Goal: Task Accomplishment & Management: Complete application form

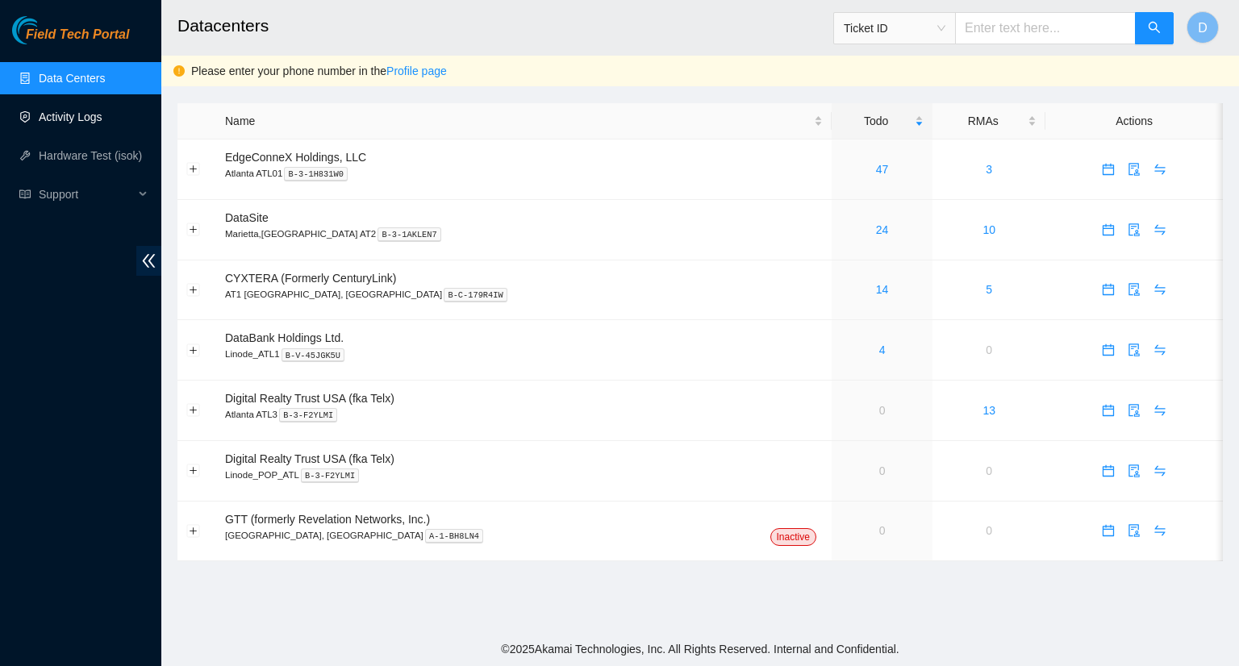
click at [65, 121] on link "Activity Logs" at bounding box center [71, 116] width 64 height 13
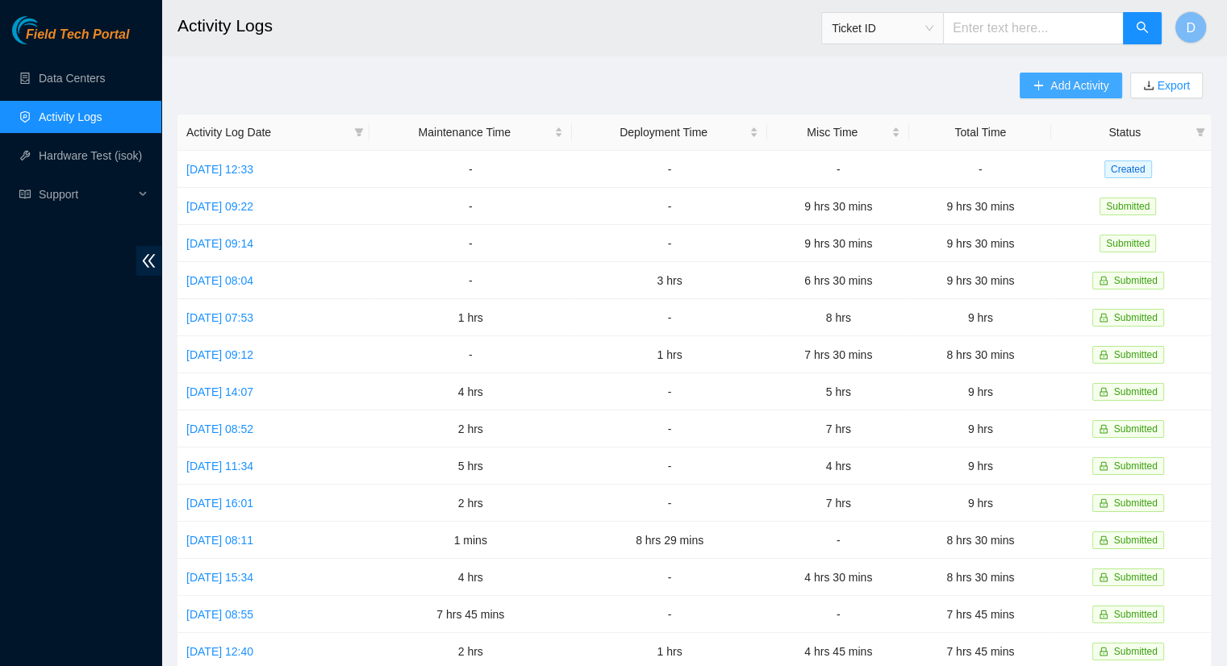
click at [1045, 78] on button "Add Activity" at bounding box center [1070, 86] width 102 height 26
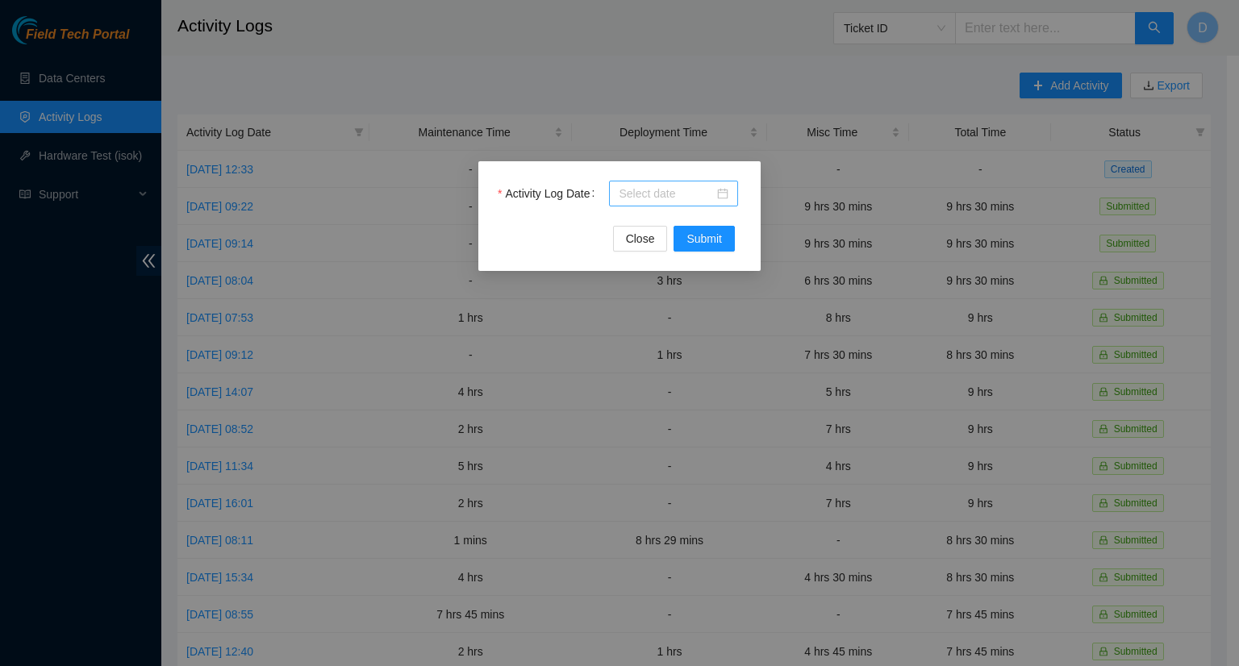
click at [662, 198] on input "Activity Log Date" at bounding box center [665, 194] width 95 height 18
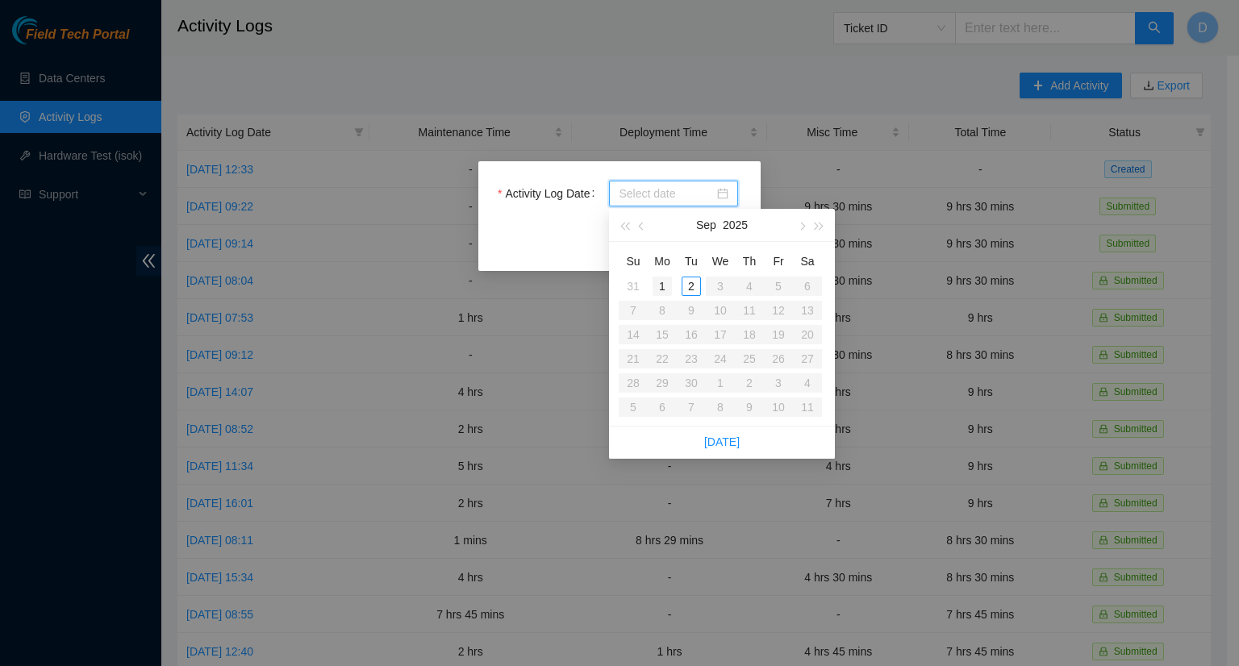
type input "[DATE]"
click at [643, 230] on button "button" at bounding box center [642, 225] width 18 height 32
type input "[DATE]"
click at [781, 387] on div "29" at bounding box center [777, 382] width 19 height 19
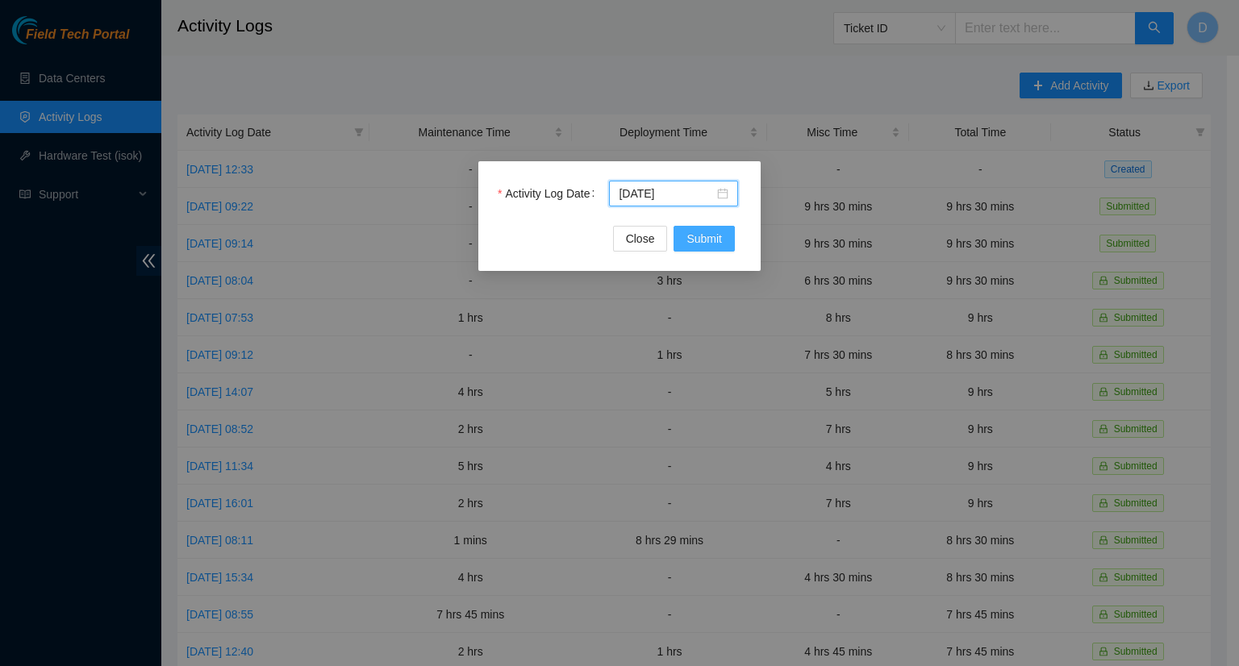
click at [706, 238] on span "Submit" at bounding box center [703, 239] width 35 height 18
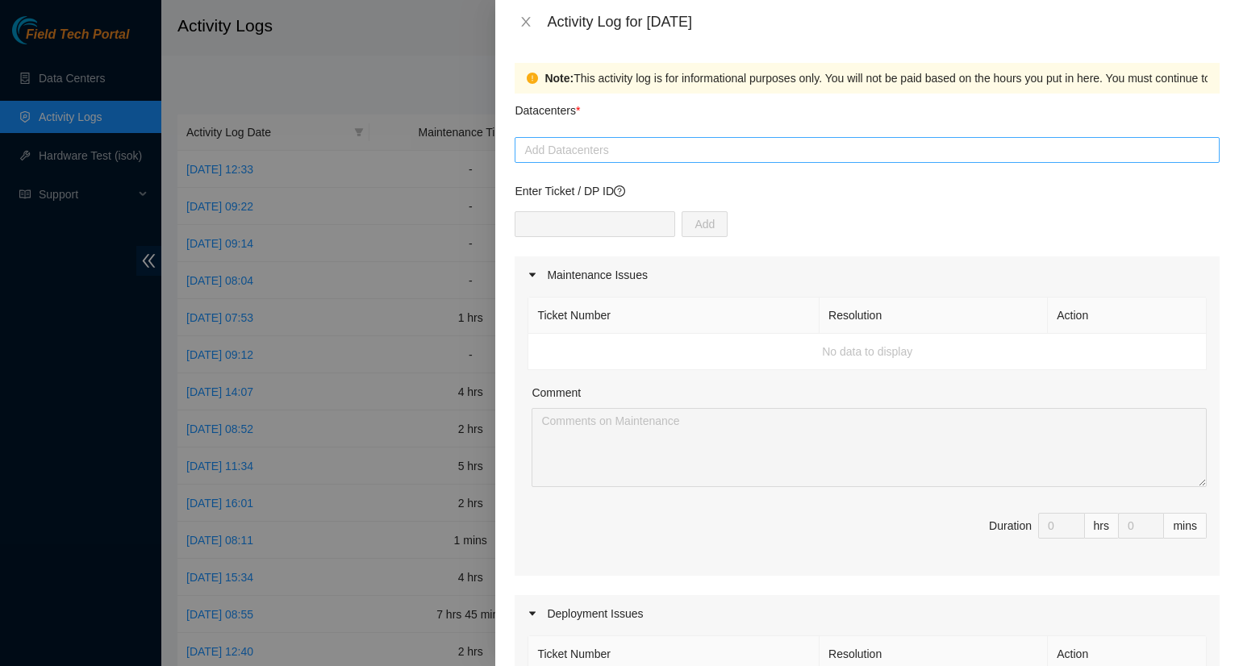
click at [620, 158] on div at bounding box center [867, 149] width 697 height 19
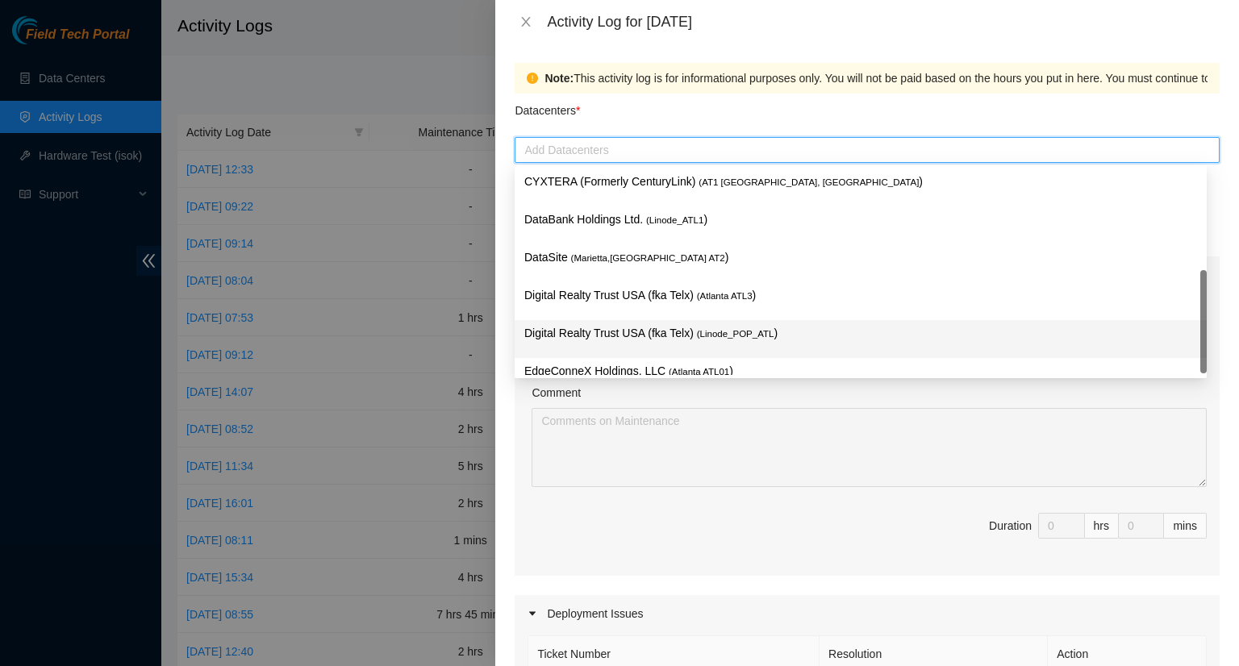
scroll to position [23, 0]
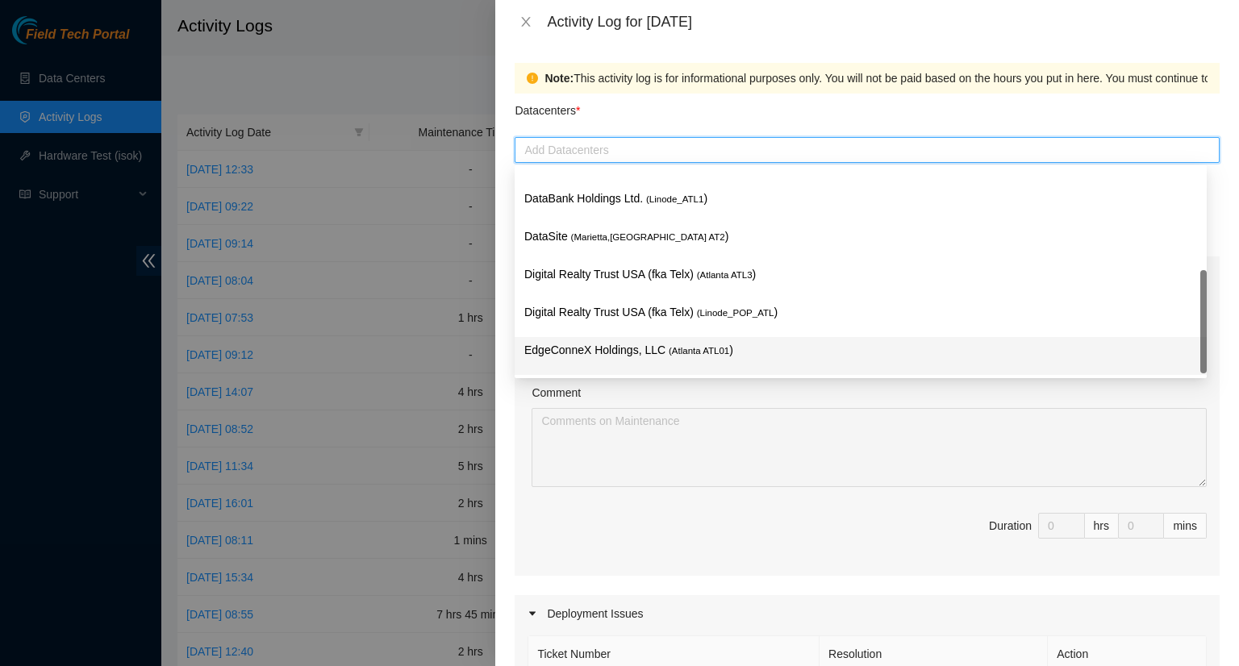
click at [619, 346] on p "EdgeConneX Holdings, LLC ( [GEOGRAPHIC_DATA] ATL01 )" at bounding box center [860, 350] width 673 height 19
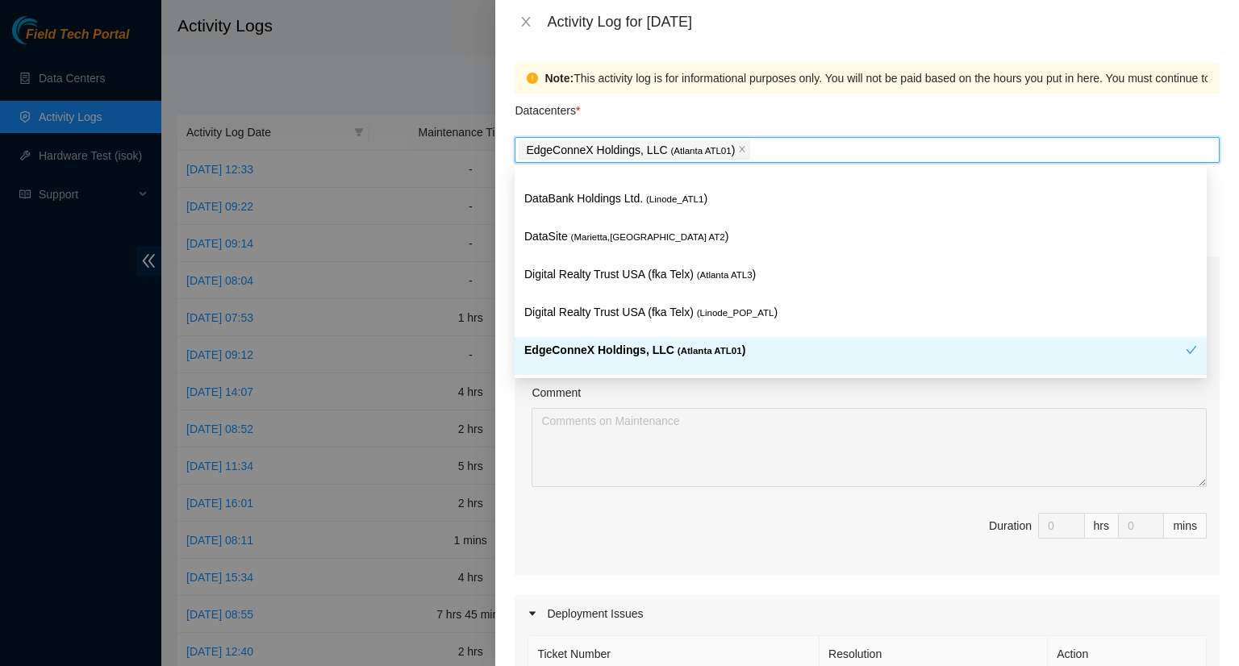
click at [906, 390] on div "Comment" at bounding box center [868, 396] width 675 height 24
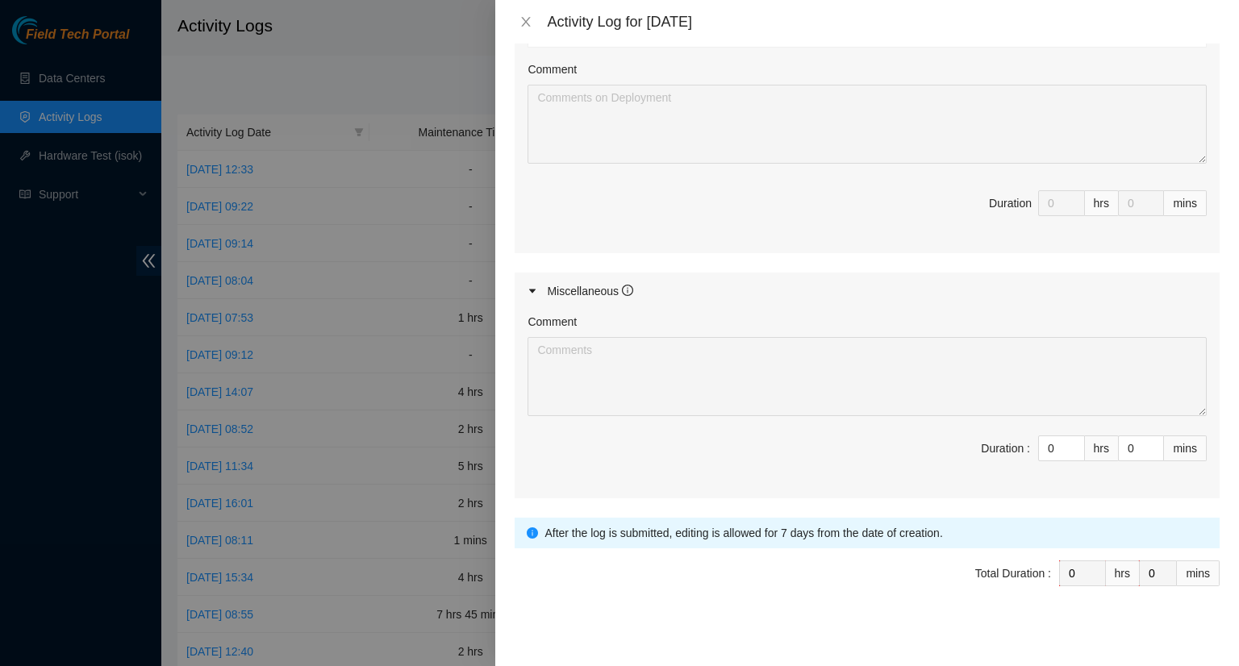
scroll to position [664, 0]
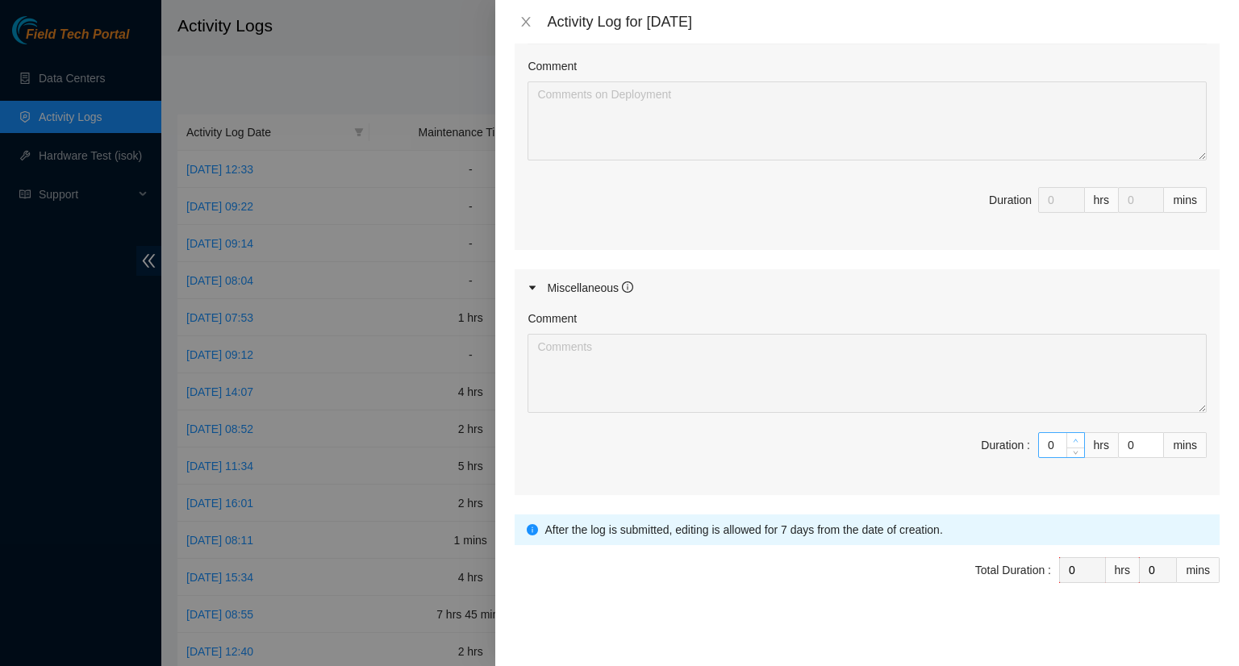
type input "1"
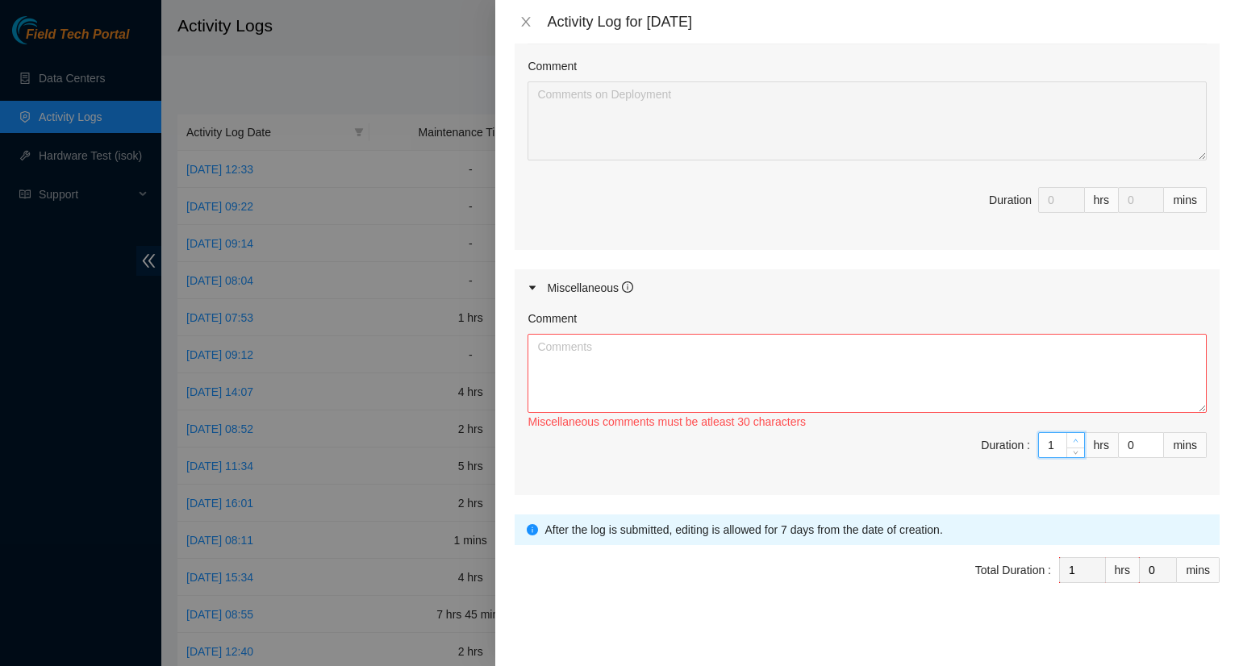
click at [1071, 436] on span "up" at bounding box center [1076, 441] width 10 height 10
type input "2"
click at [1071, 436] on span "up" at bounding box center [1076, 441] width 10 height 10
type input "3"
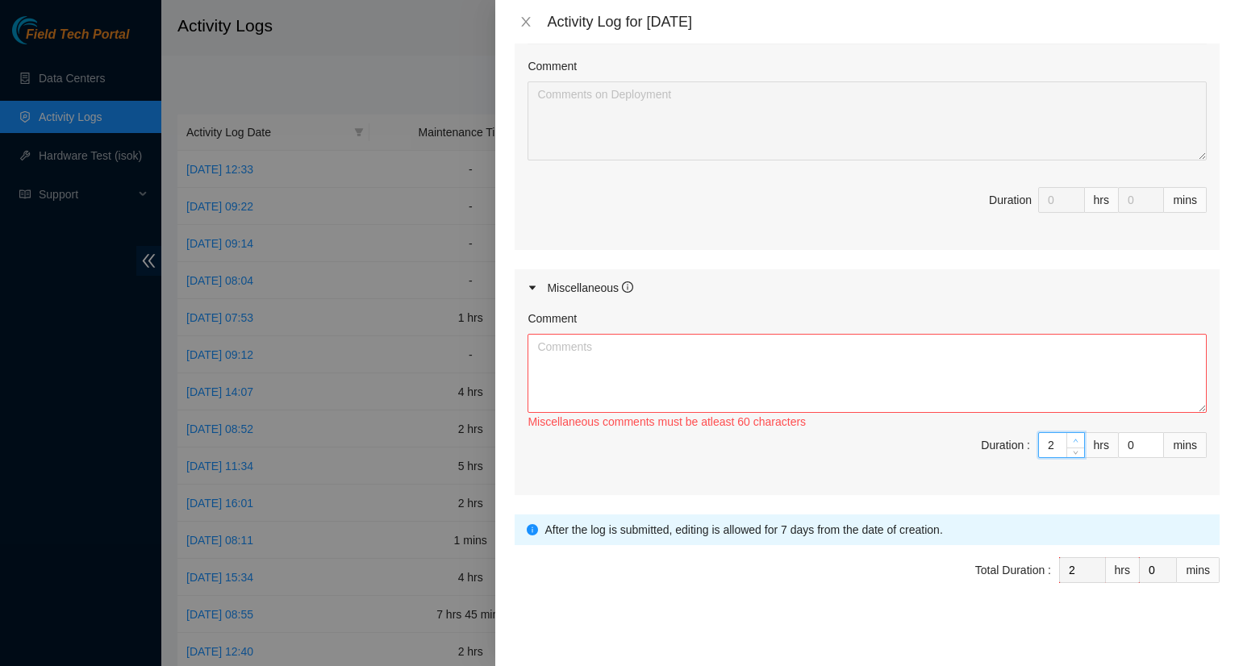
type input "3"
click at [1071, 436] on span "up" at bounding box center [1076, 441] width 10 height 10
type input "4"
click at [1071, 436] on span "up" at bounding box center [1076, 441] width 10 height 10
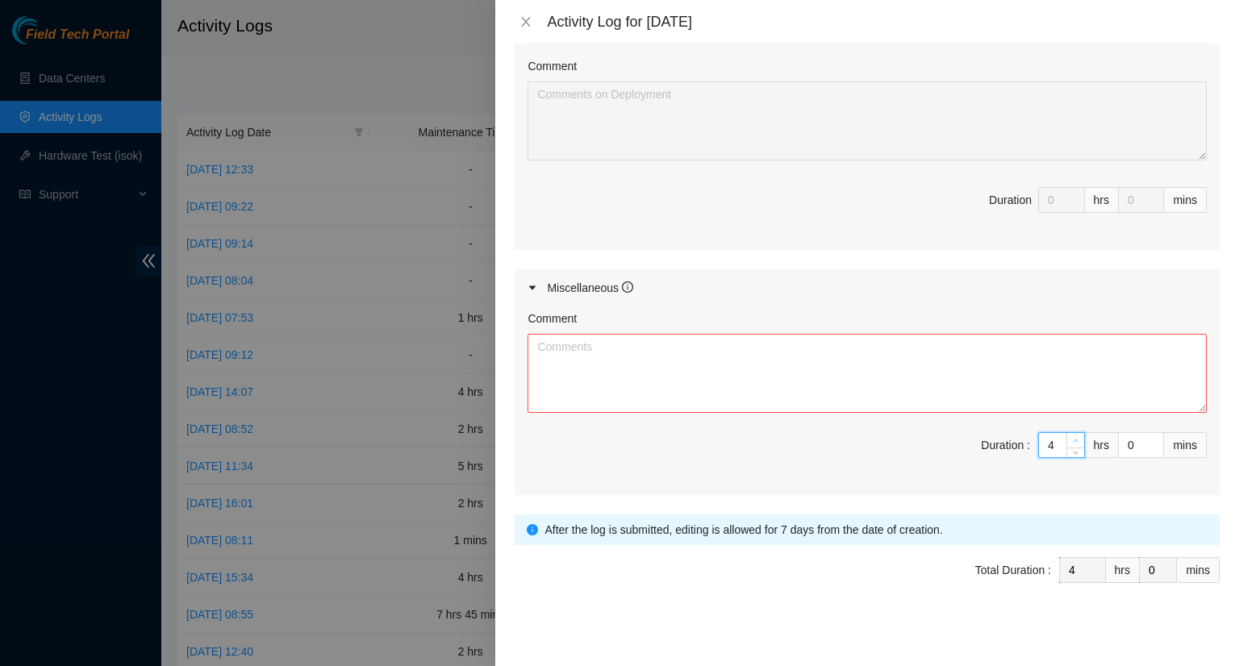
type input "5"
click at [1071, 436] on span "up" at bounding box center [1076, 441] width 10 height 10
type input "6"
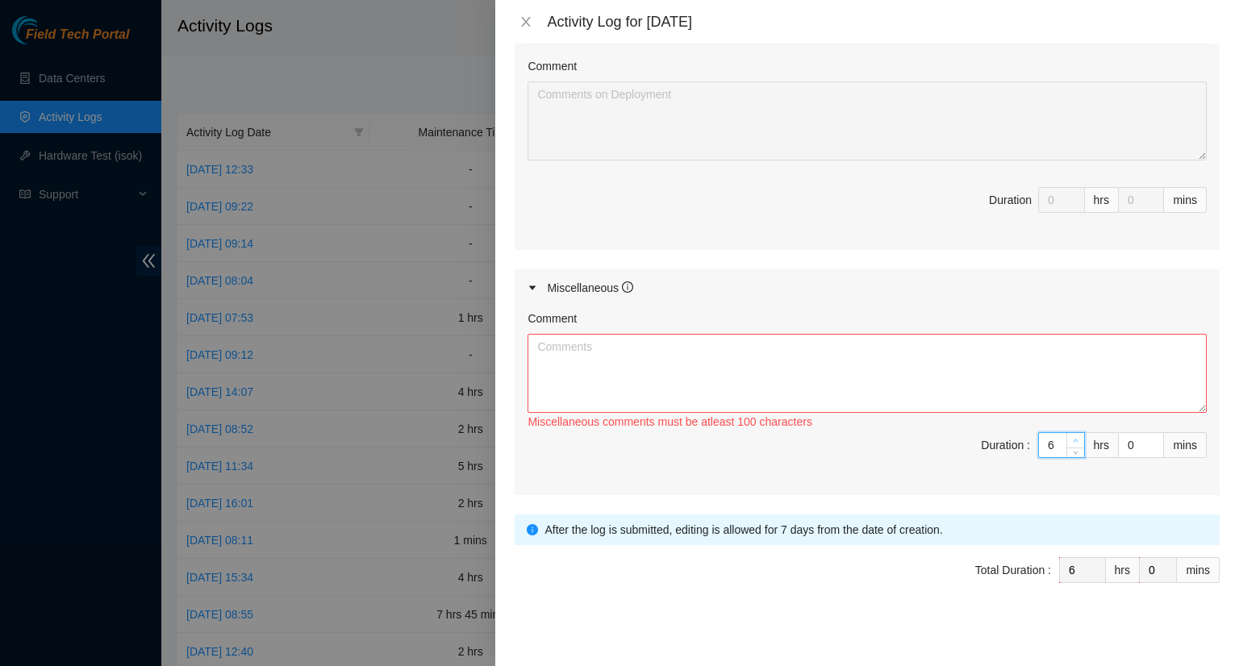
click at [1072, 438] on icon "up" at bounding box center [1075, 441] width 6 height 6
type input "7"
click at [1072, 438] on icon "up" at bounding box center [1075, 441] width 6 height 6
type input "8"
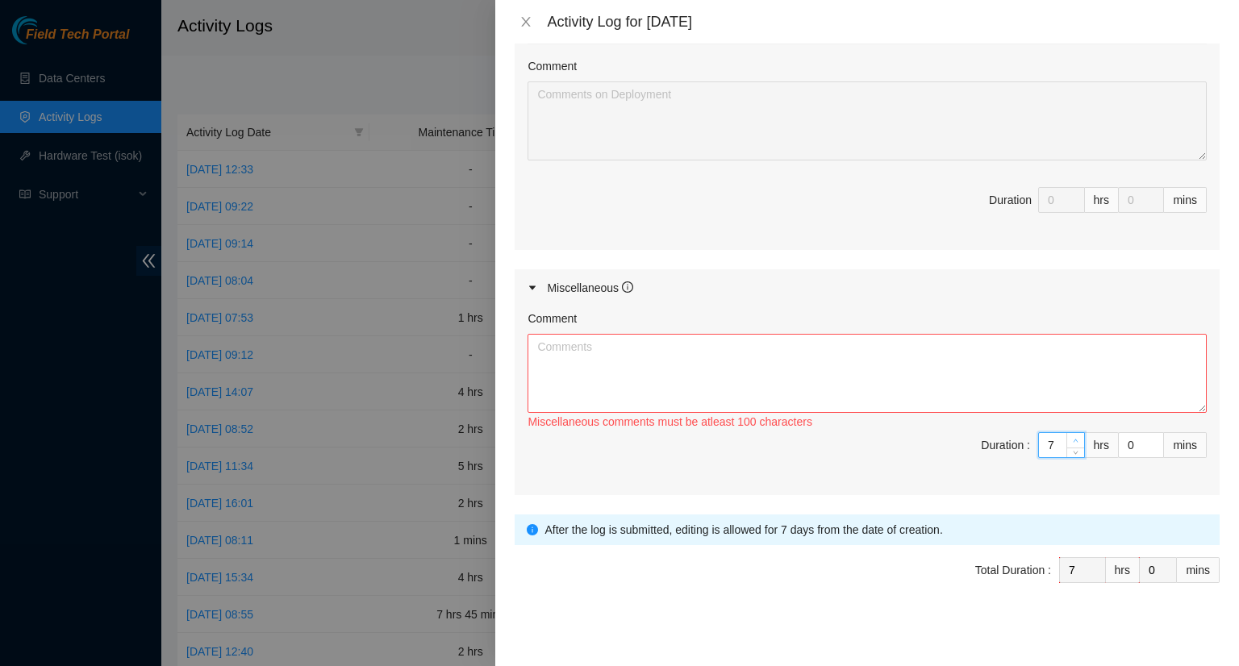
type input "8"
click at [1072, 438] on icon "up" at bounding box center [1075, 441] width 6 height 6
type input "9"
click at [1072, 438] on icon "up" at bounding box center [1075, 441] width 6 height 6
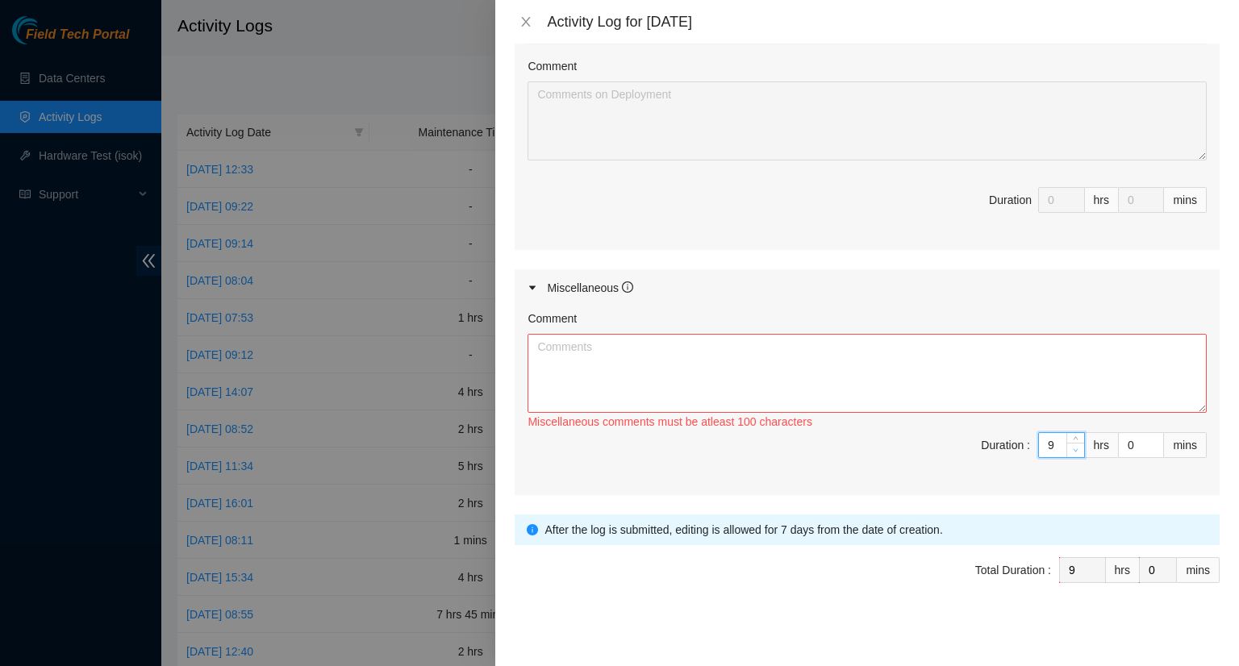
type input "8"
click at [1072, 448] on icon "down" at bounding box center [1075, 451] width 6 height 6
type input "1"
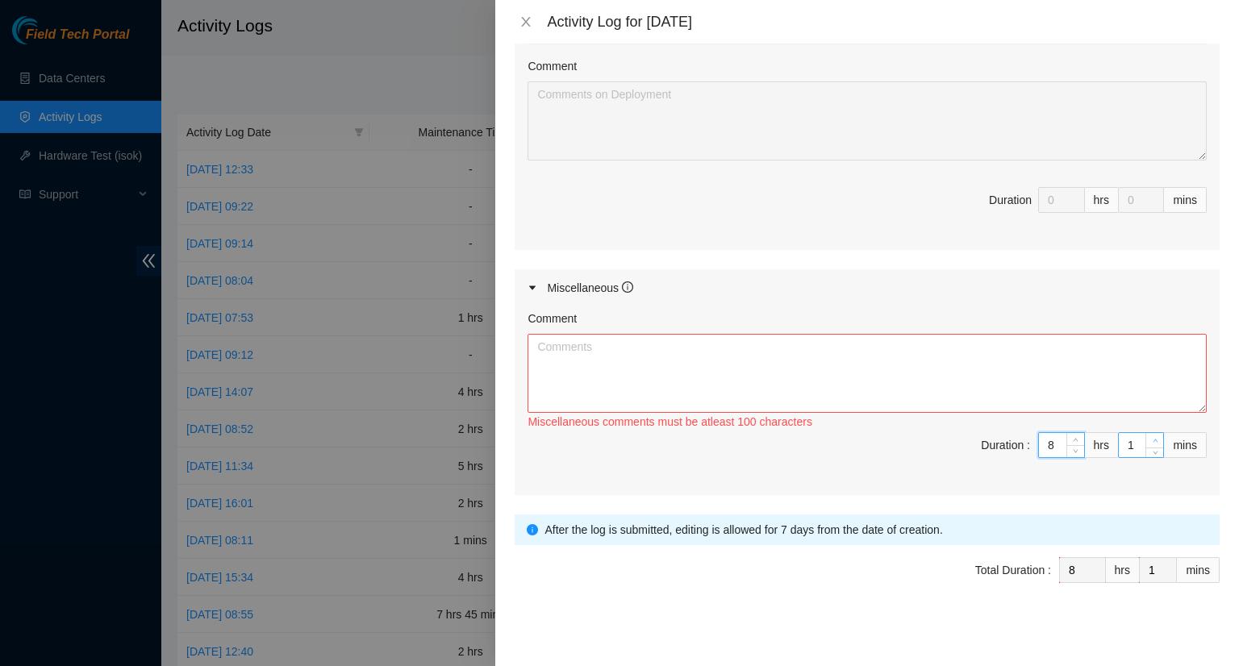
click at [1152, 438] on icon "up" at bounding box center [1155, 441] width 6 height 6
type input "2"
click at [1152, 438] on icon "up" at bounding box center [1155, 441] width 6 height 6
type input "3"
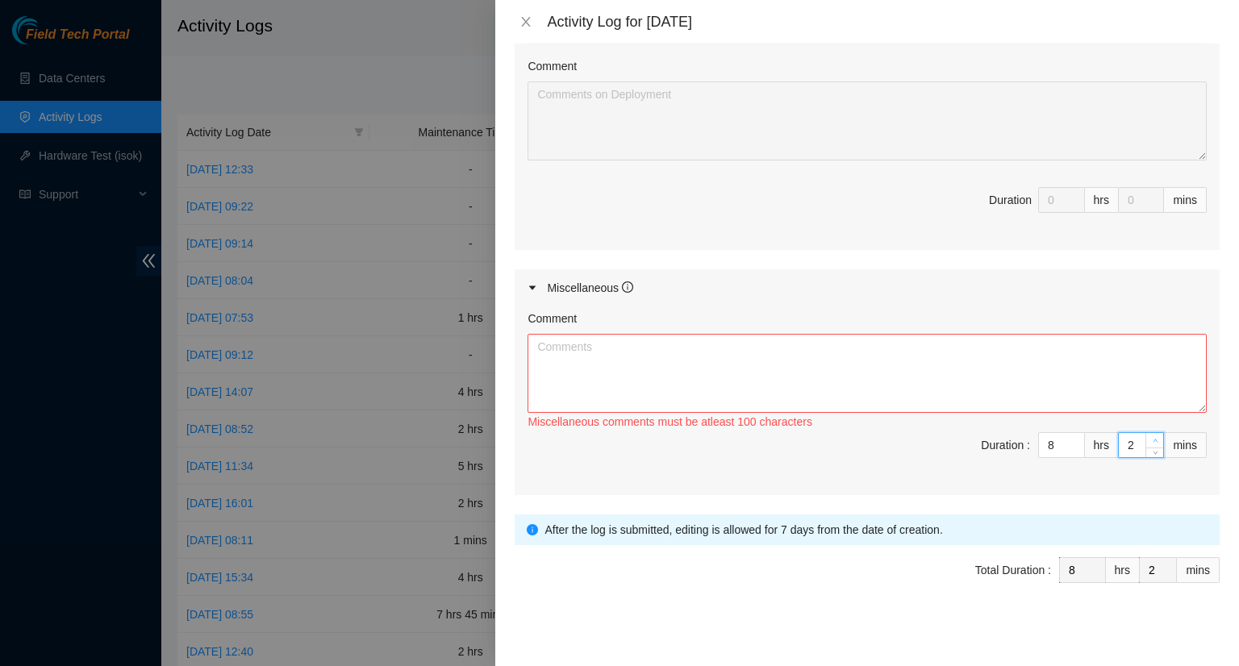
type input "3"
click at [1152, 438] on icon "up" at bounding box center [1155, 441] width 6 height 6
type input "4"
click at [1152, 438] on icon "up" at bounding box center [1155, 441] width 6 height 6
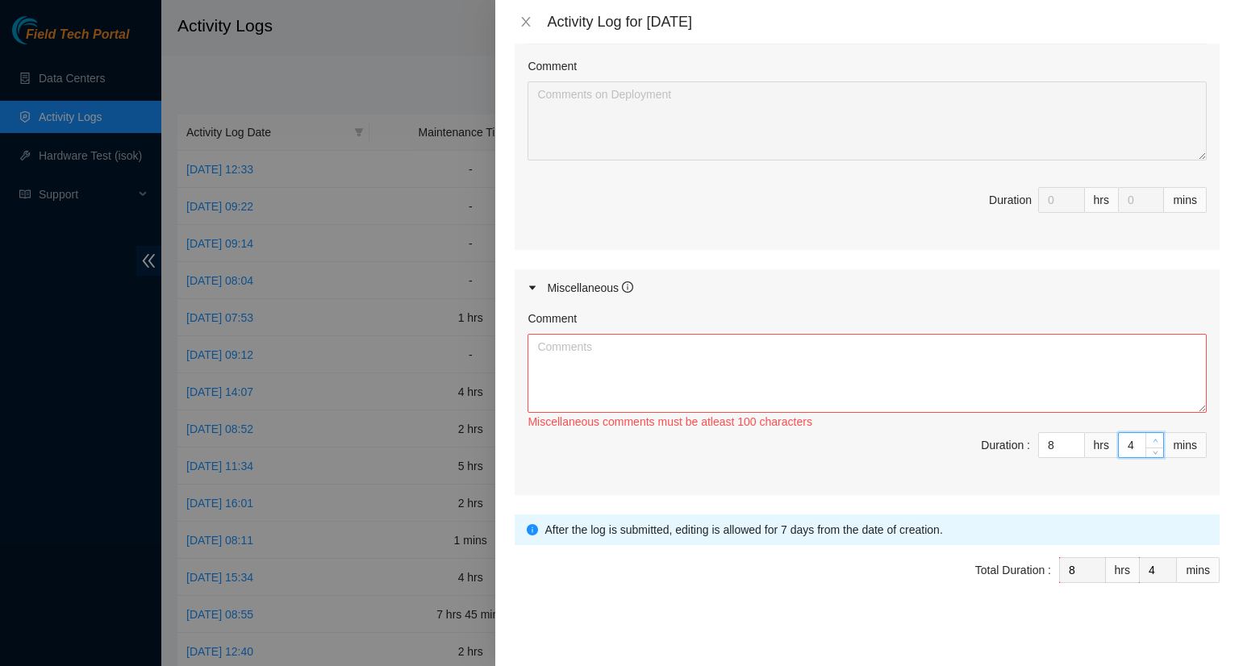
type input "5"
click at [1152, 438] on icon "up" at bounding box center [1155, 441] width 6 height 6
type input "6"
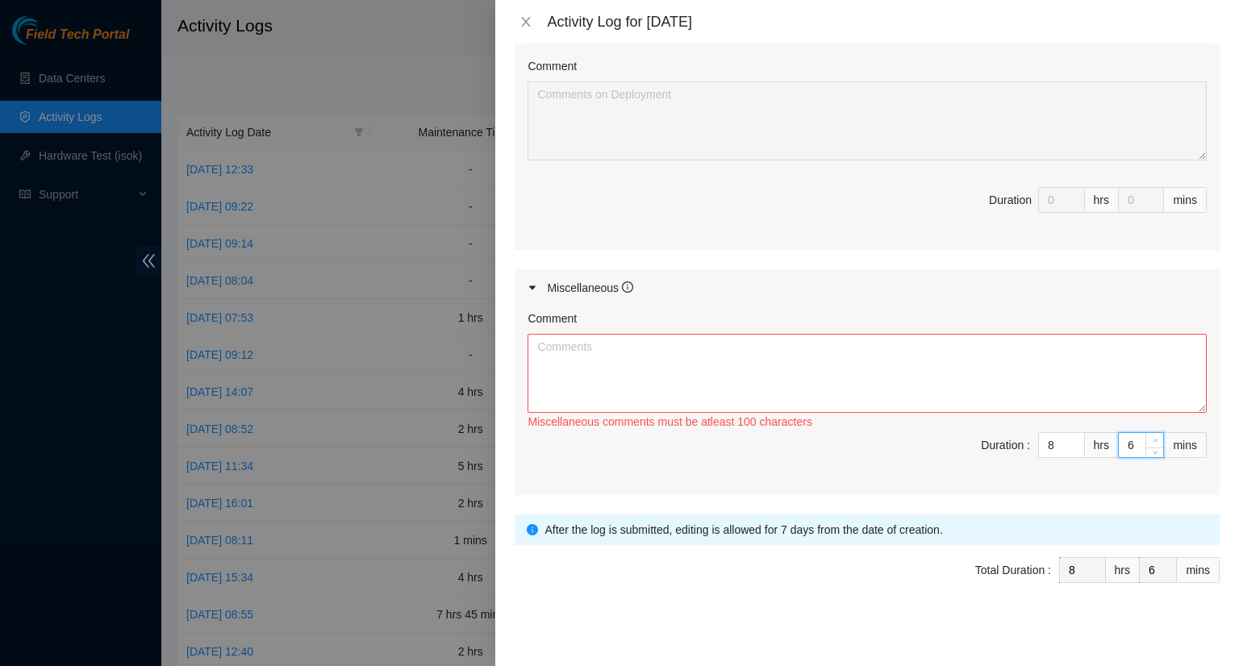
click at [1152, 438] on icon "up" at bounding box center [1155, 441] width 6 height 6
type input "7"
click at [1152, 438] on icon "up" at bounding box center [1155, 441] width 6 height 6
type input "8"
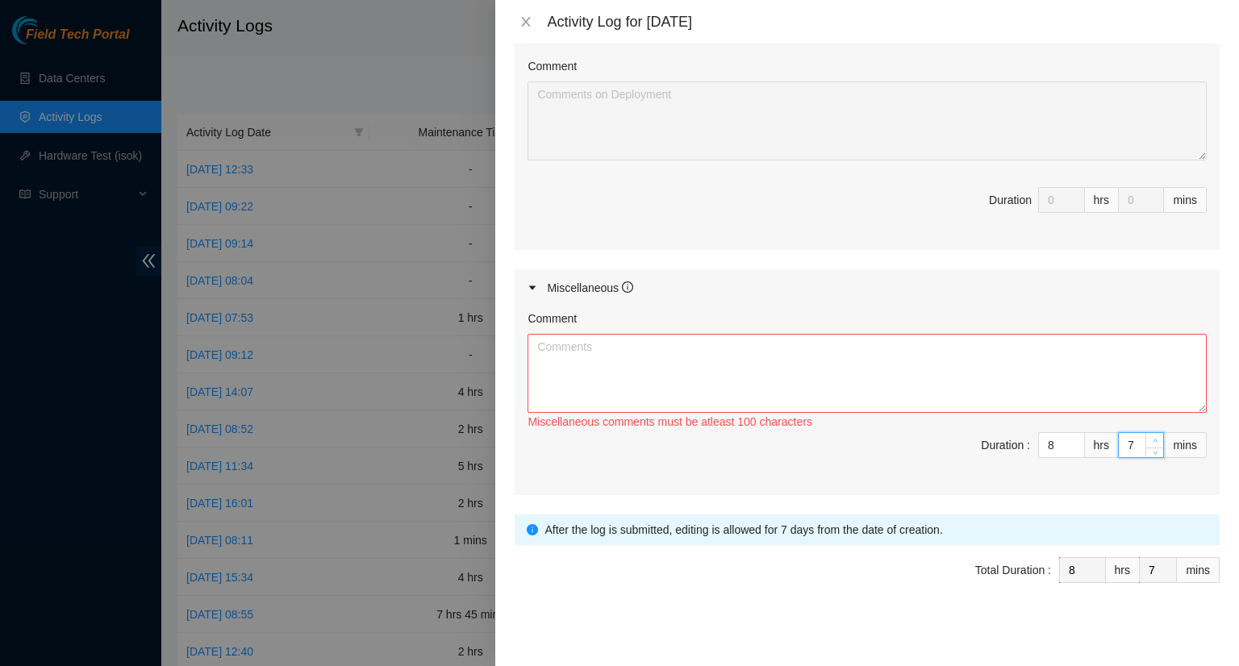
type input "8"
click at [1152, 438] on icon "up" at bounding box center [1155, 441] width 6 height 6
type input "9"
click at [1152, 438] on icon "up" at bounding box center [1155, 441] width 6 height 6
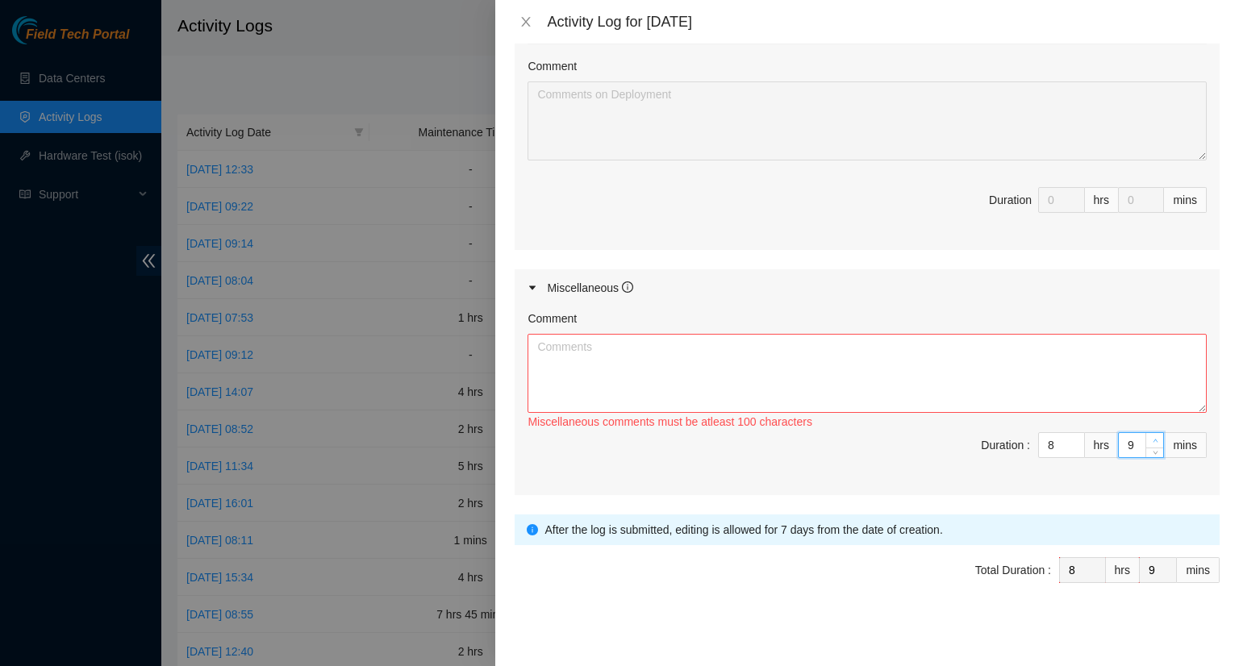
type input "10"
click at [1152, 438] on icon "up" at bounding box center [1155, 441] width 6 height 6
type input "11"
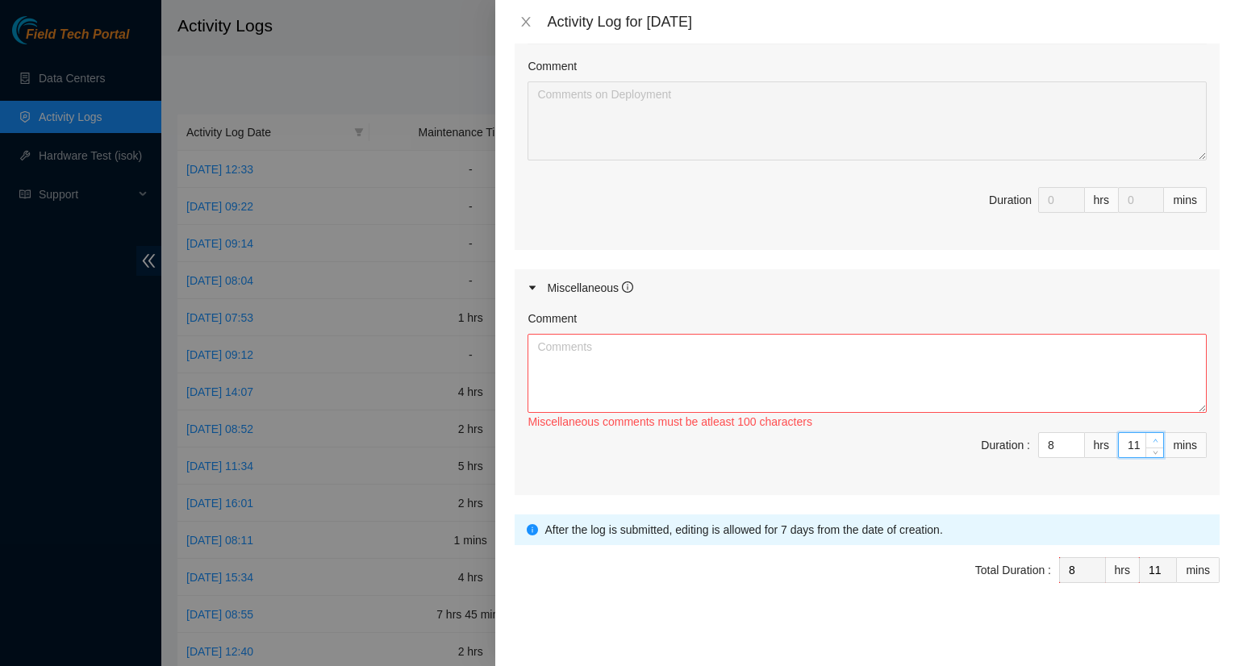
click at [1152, 438] on icon "up" at bounding box center [1155, 441] width 6 height 6
type input "12"
click at [1152, 438] on icon "up" at bounding box center [1155, 441] width 6 height 6
type input "13"
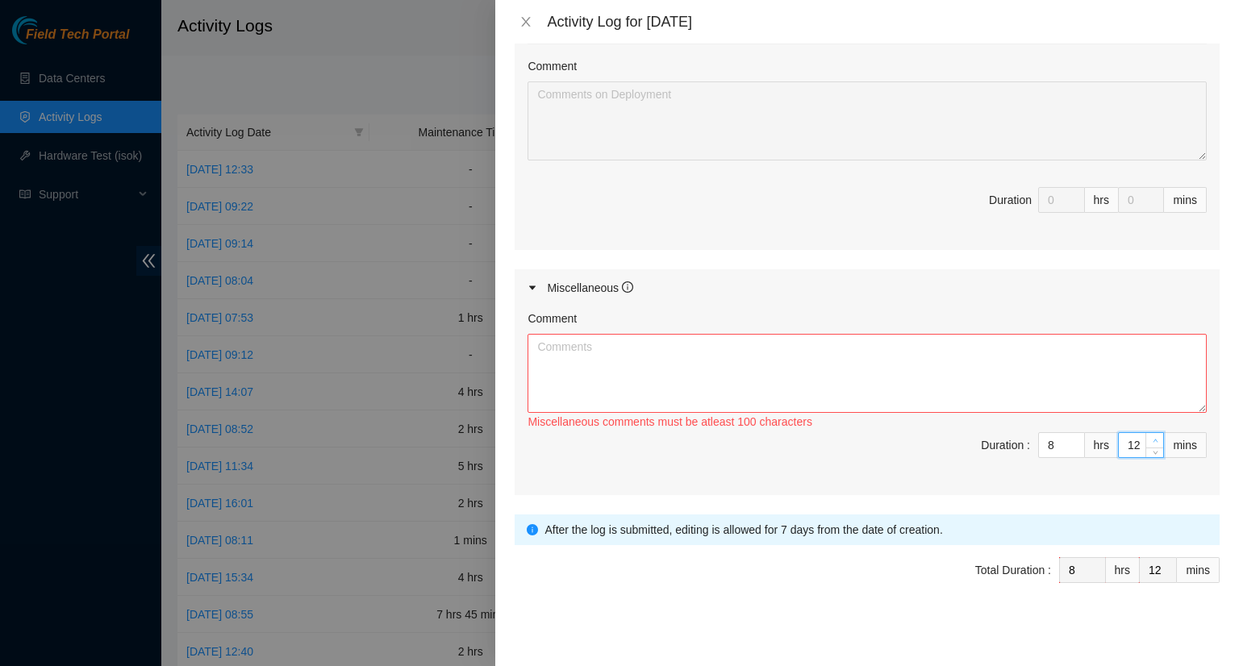
type input "13"
click at [1152, 438] on icon "up" at bounding box center [1155, 441] width 6 height 6
type input "14"
click at [1152, 438] on icon "up" at bounding box center [1155, 441] width 6 height 6
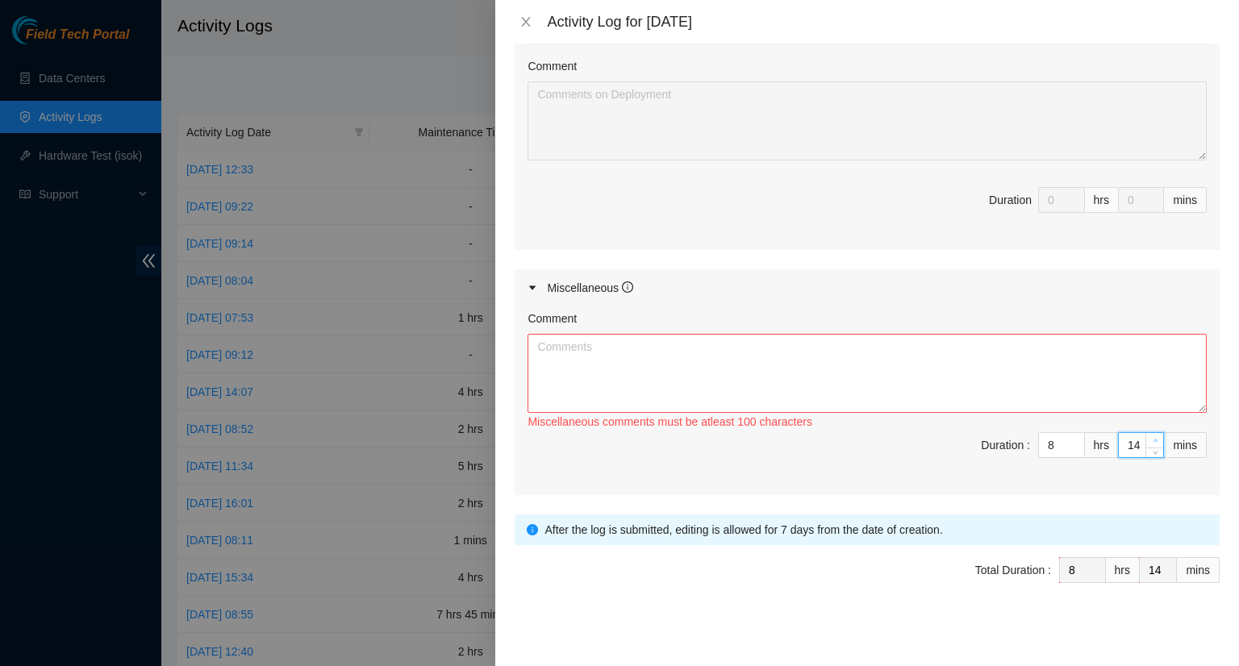
type input "15"
click at [1152, 438] on icon "up" at bounding box center [1155, 441] width 6 height 6
click at [750, 358] on textarea "Comment" at bounding box center [866, 373] width 679 height 79
type textarea "="
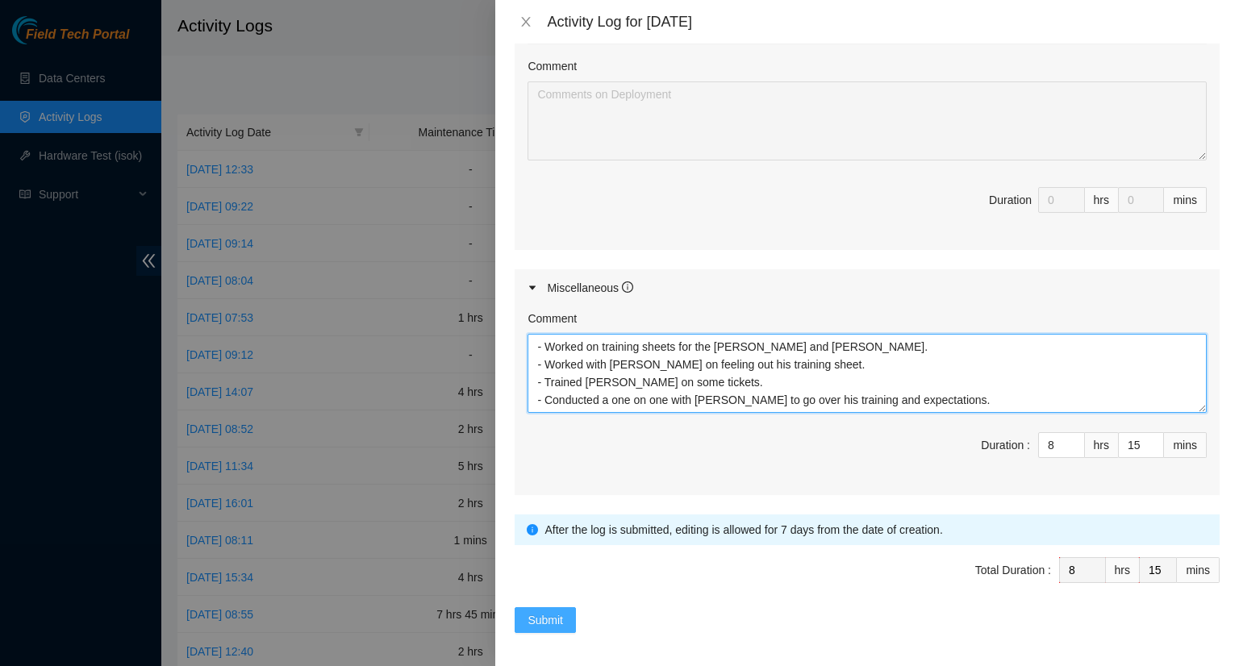
type textarea "- Worked on training sheets for the [PERSON_NAME] and [PERSON_NAME]. - Worked w…"
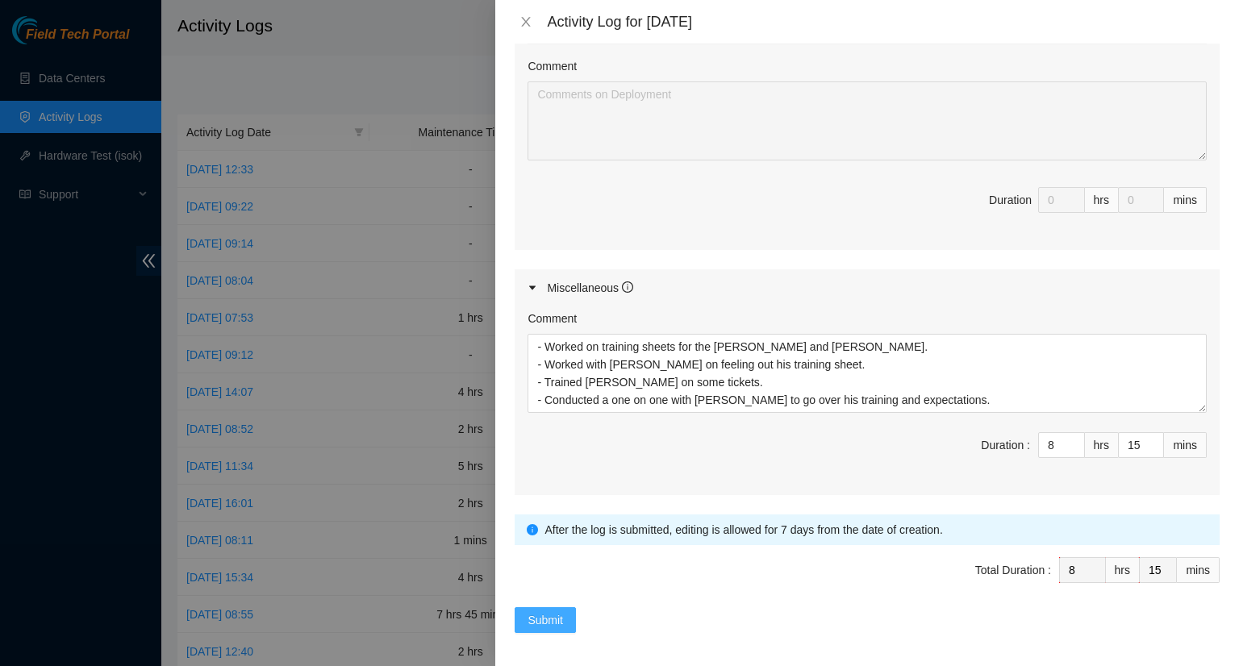
click at [547, 611] on span "Submit" at bounding box center [544, 620] width 35 height 18
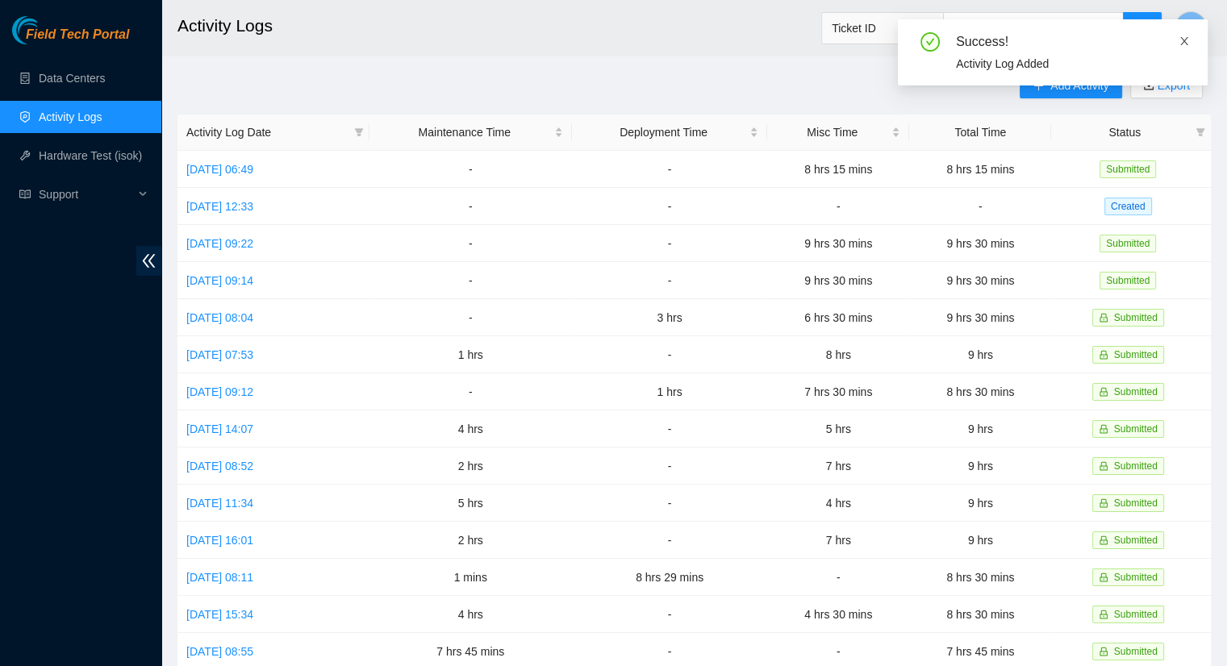
click at [1184, 39] on icon "close" at bounding box center [1183, 40] width 11 height 11
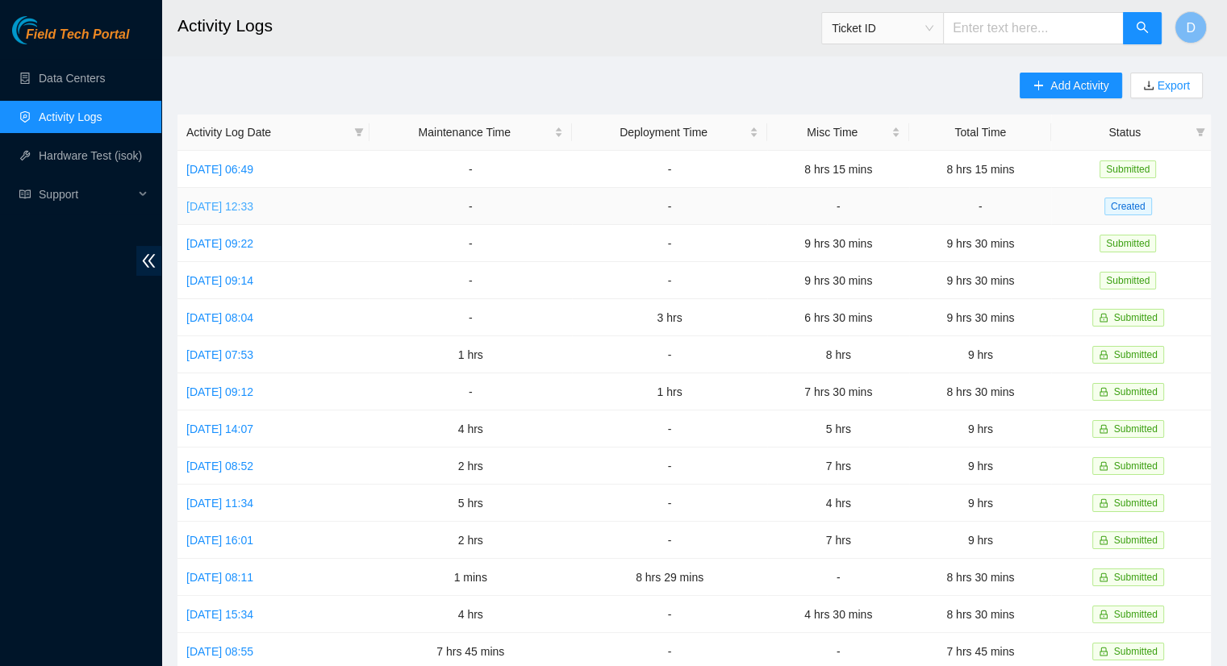
click at [253, 206] on link "[DATE] 12:33" at bounding box center [219, 206] width 67 height 13
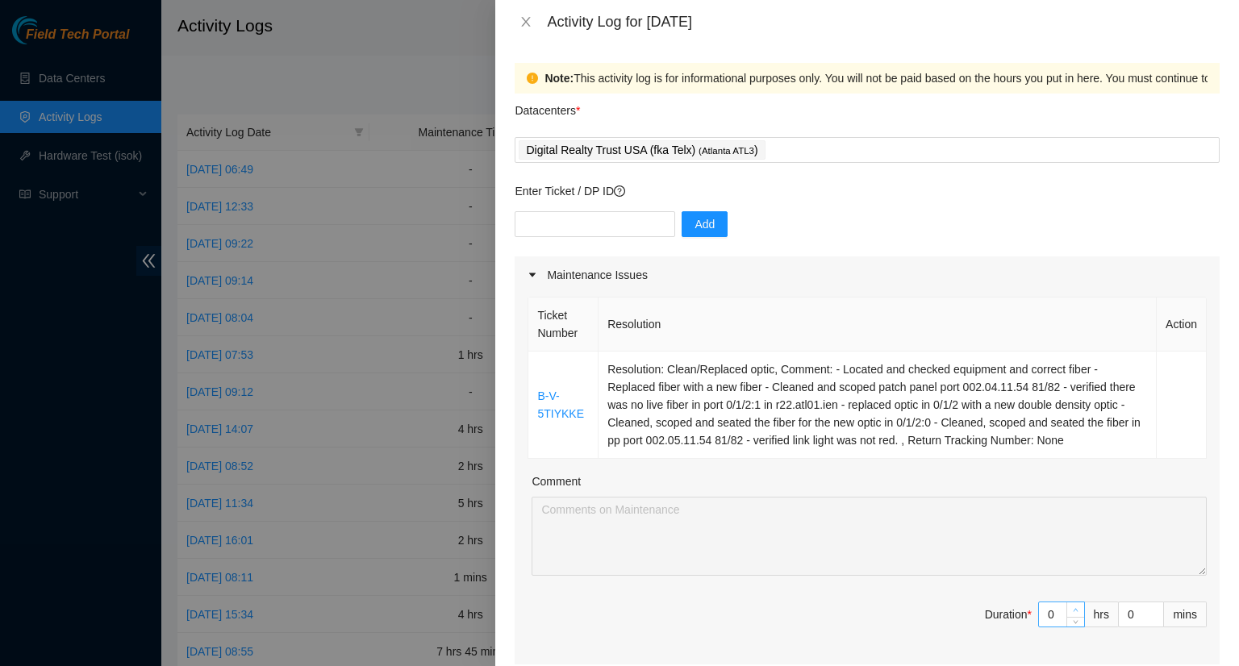
type input "1"
click at [1072, 607] on icon "up" at bounding box center [1075, 610] width 6 height 6
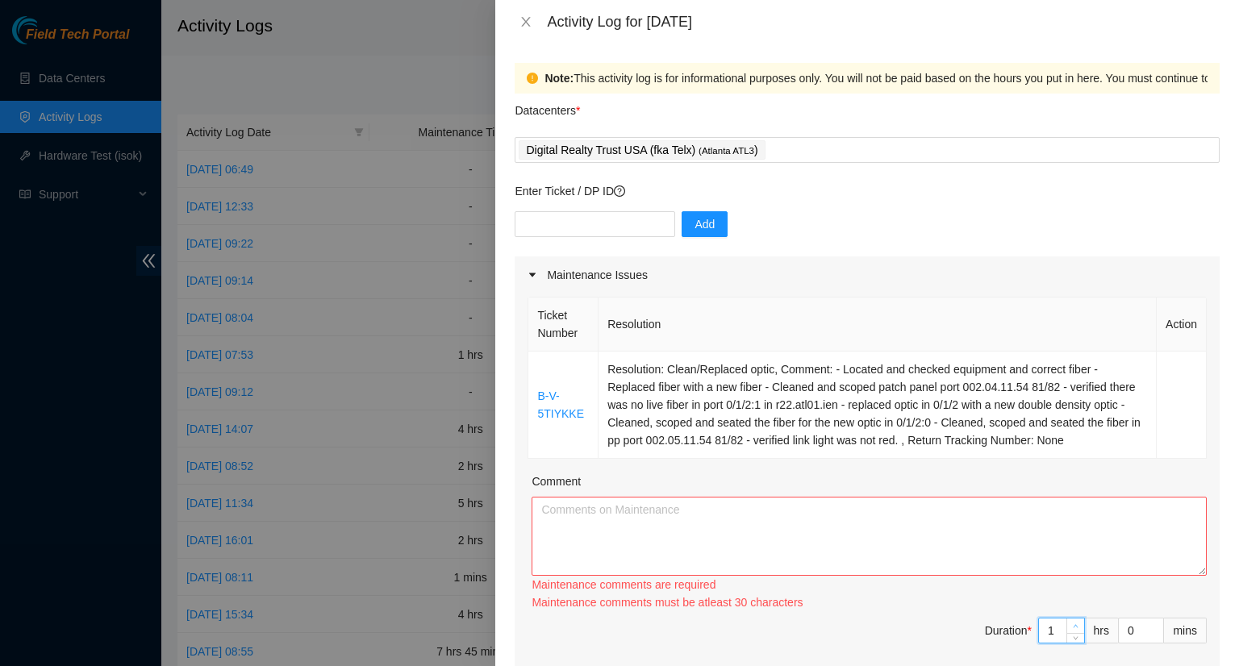
type input "2"
click at [1064, 607] on div "Ticket Number Resolution Action B-V-5TIYKKE Resolution: Clean/Replaced optic, C…" at bounding box center [866, 487] width 705 height 387
type input "3"
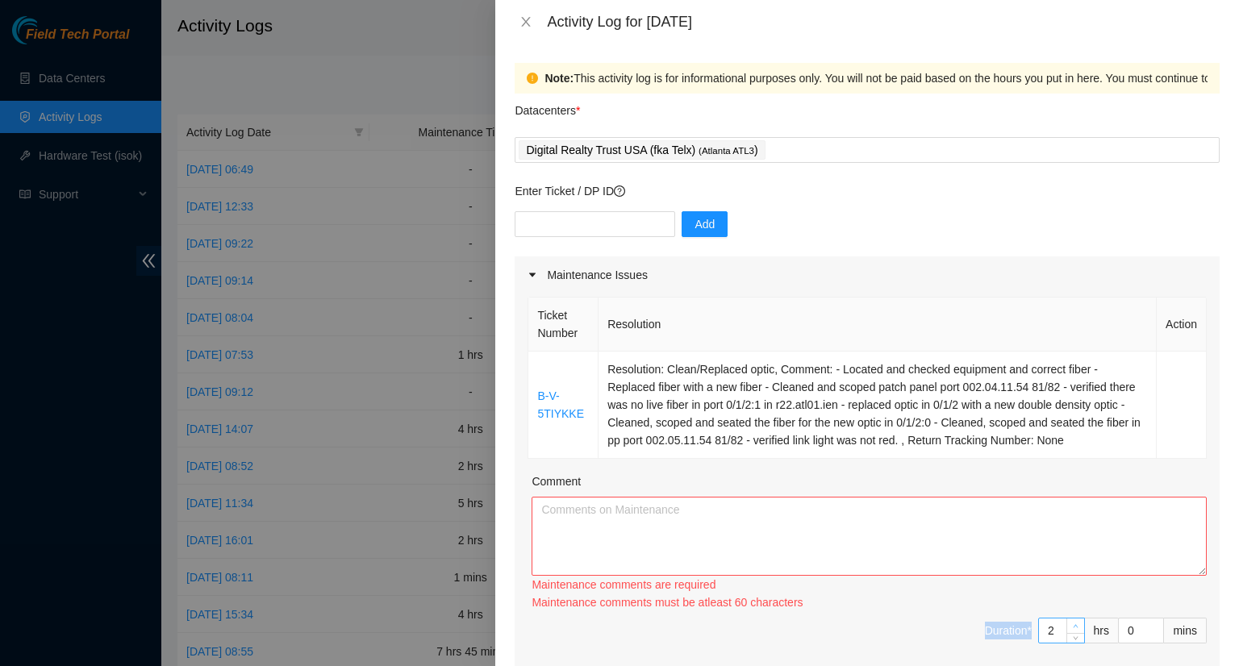
type input "3"
click at [1072, 623] on icon "up" at bounding box center [1075, 626] width 6 height 6
type input "4"
click at [1066, 623] on div at bounding box center [1075, 630] width 18 height 24
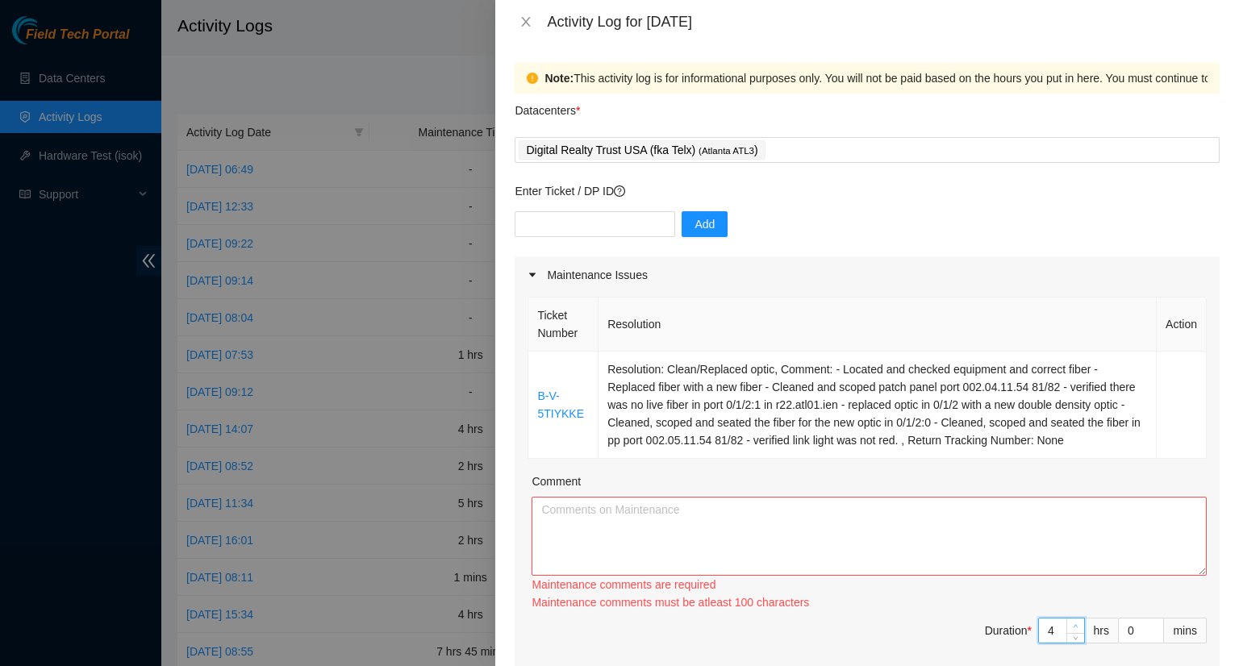
type input "3"
click at [1071, 631] on span "down" at bounding box center [1076, 636] width 10 height 10
type input "2"
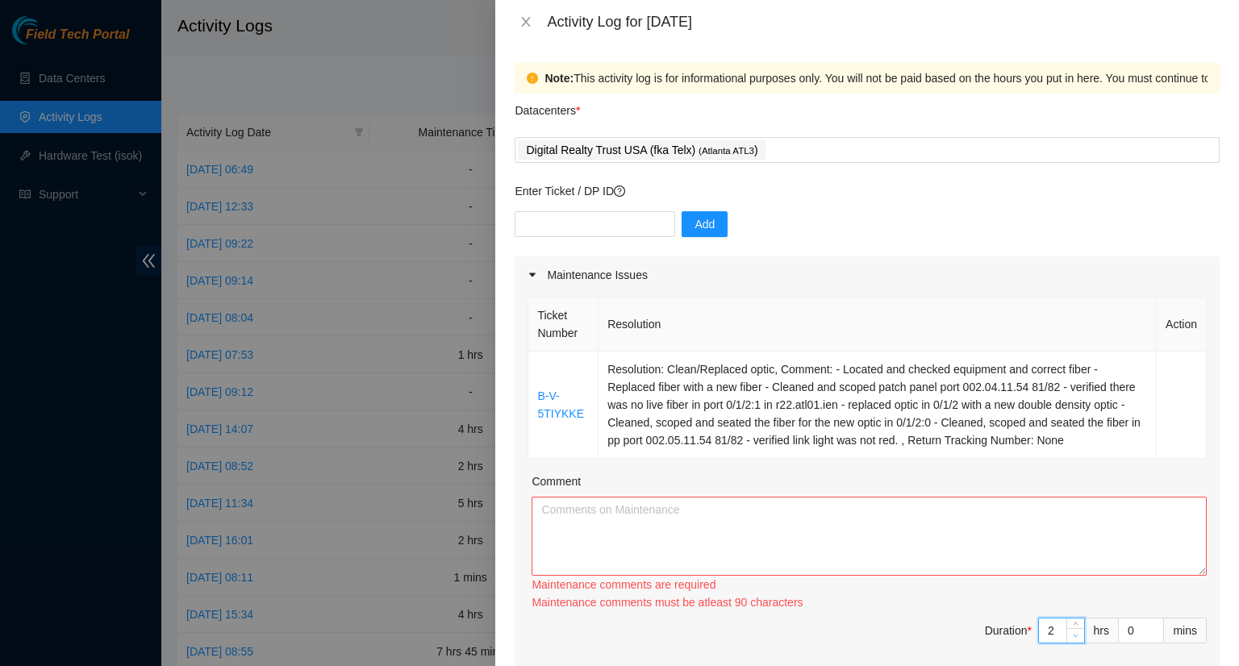
click at [1066, 623] on div at bounding box center [1075, 630] width 18 height 24
type input "3"
click at [1072, 623] on icon "up" at bounding box center [1075, 626] width 6 height 6
type input "4"
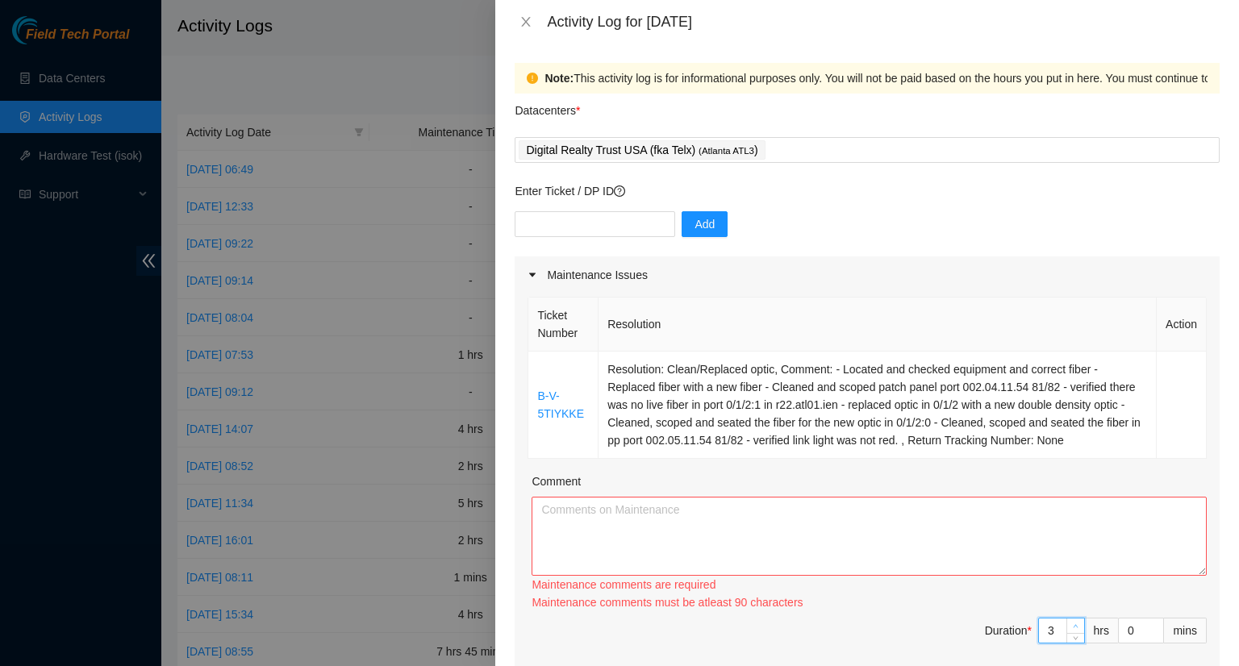
type input "4"
click at [1072, 623] on icon "up" at bounding box center [1075, 626] width 6 height 6
type input "5"
click at [1072, 623] on icon "up" at bounding box center [1075, 626] width 6 height 6
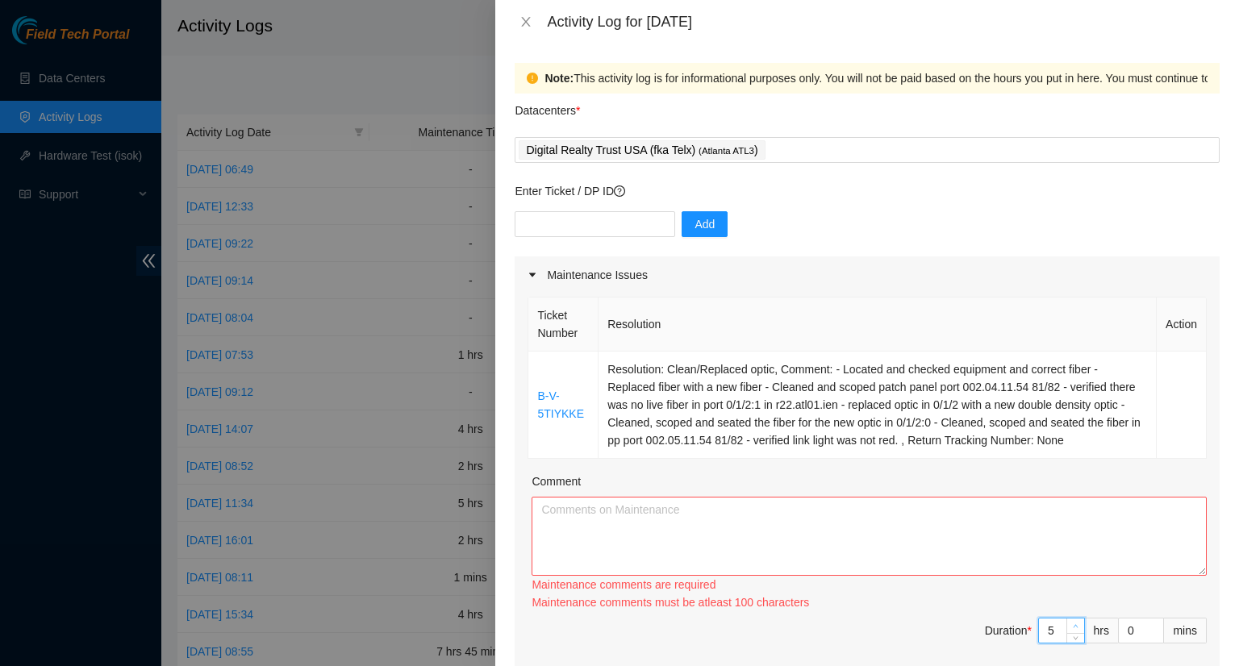
type input "6"
click at [1072, 623] on icon "up" at bounding box center [1075, 626] width 6 height 6
type input "7"
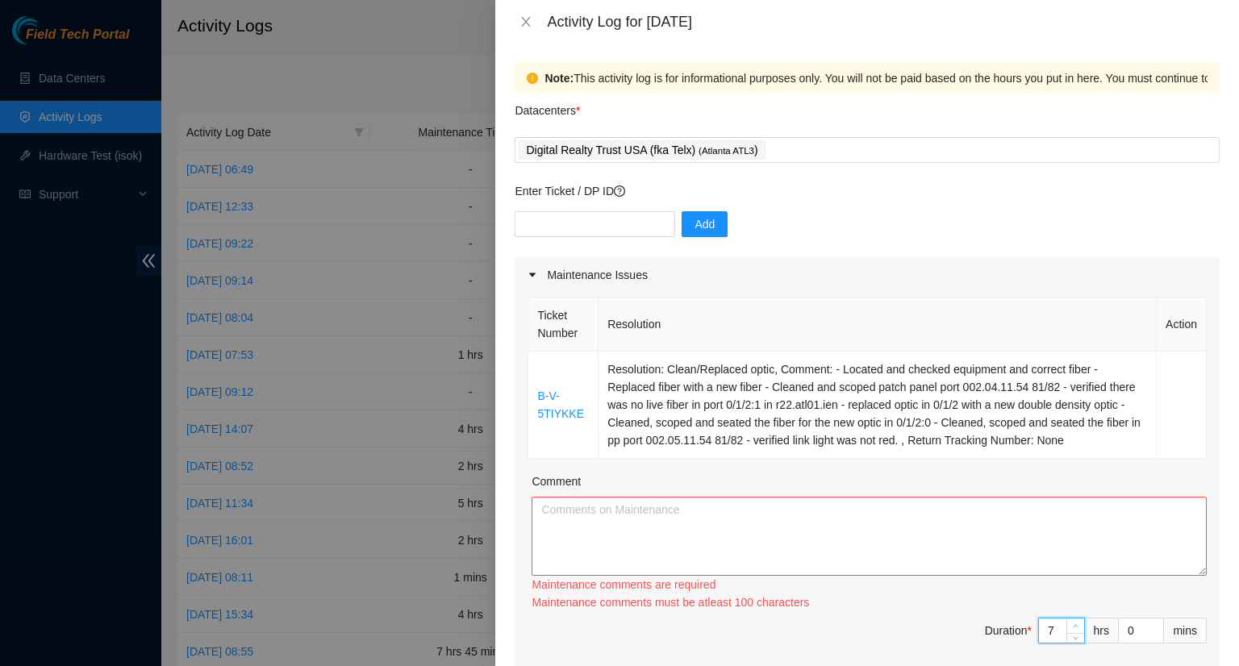
click at [1072, 623] on icon "up" at bounding box center [1075, 626] width 6 height 6
type input "8"
click at [1072, 623] on icon "up" at bounding box center [1075, 626] width 6 height 6
type input "9"
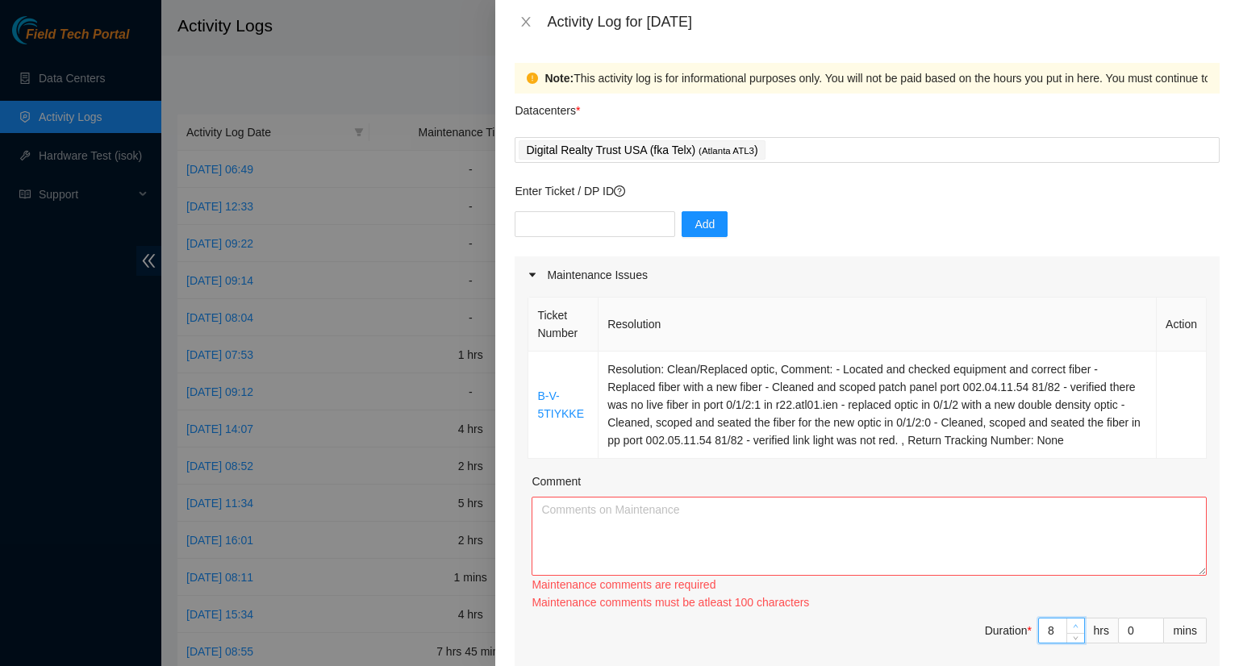
type input "9"
click at [1072, 623] on icon "up" at bounding box center [1075, 626] width 6 height 6
type input "10"
click at [1072, 623] on icon "up" at bounding box center [1075, 626] width 6 height 6
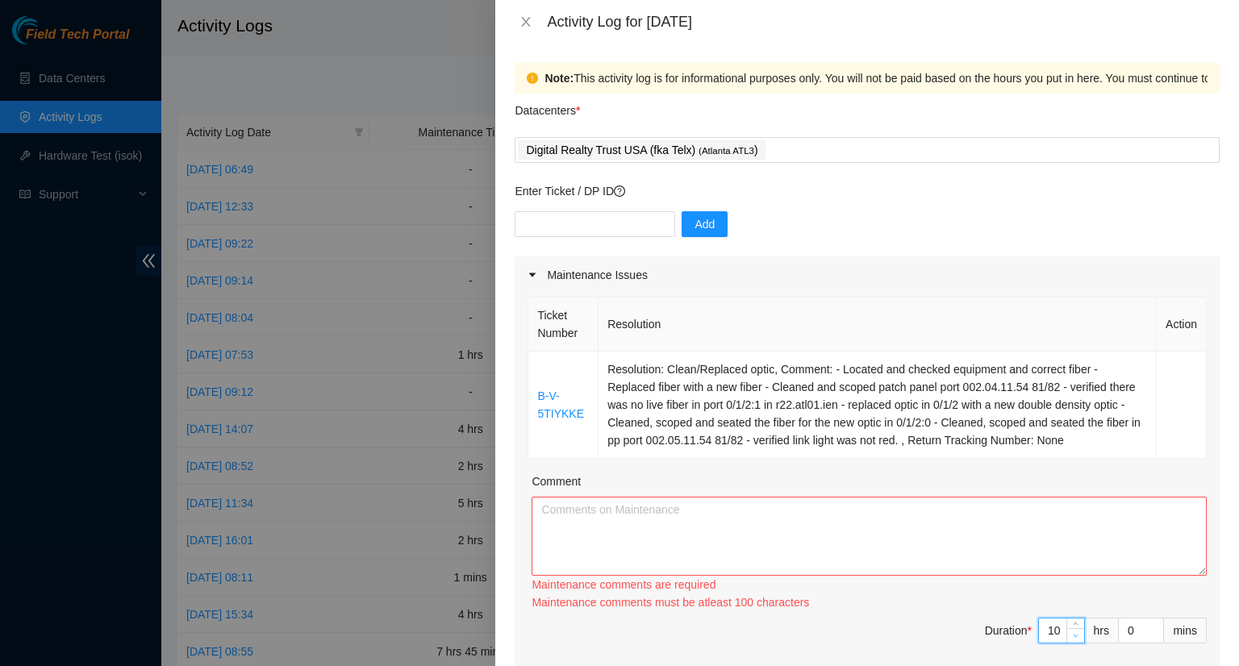
type input "9"
click at [1072, 636] on icon "down" at bounding box center [1075, 636] width 6 height 6
type input "1"
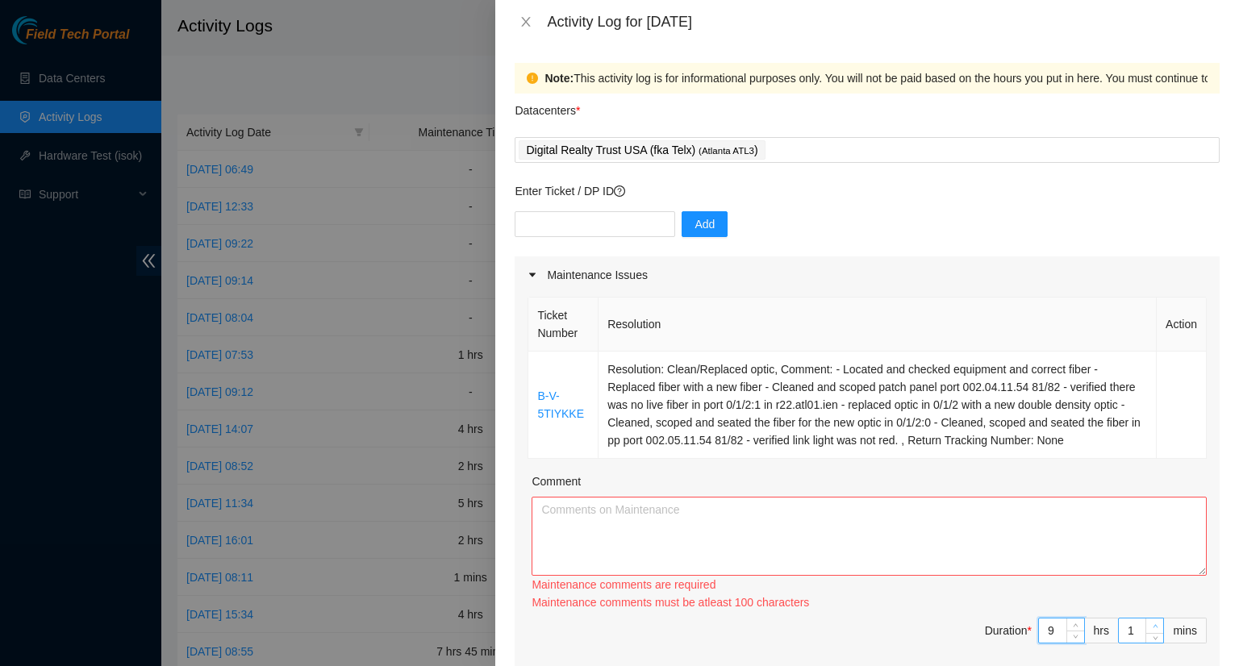
click at [1150, 622] on span "up" at bounding box center [1155, 627] width 10 height 10
type input "2"
click at [1150, 622] on span "up" at bounding box center [1155, 627] width 10 height 10
type input "3"
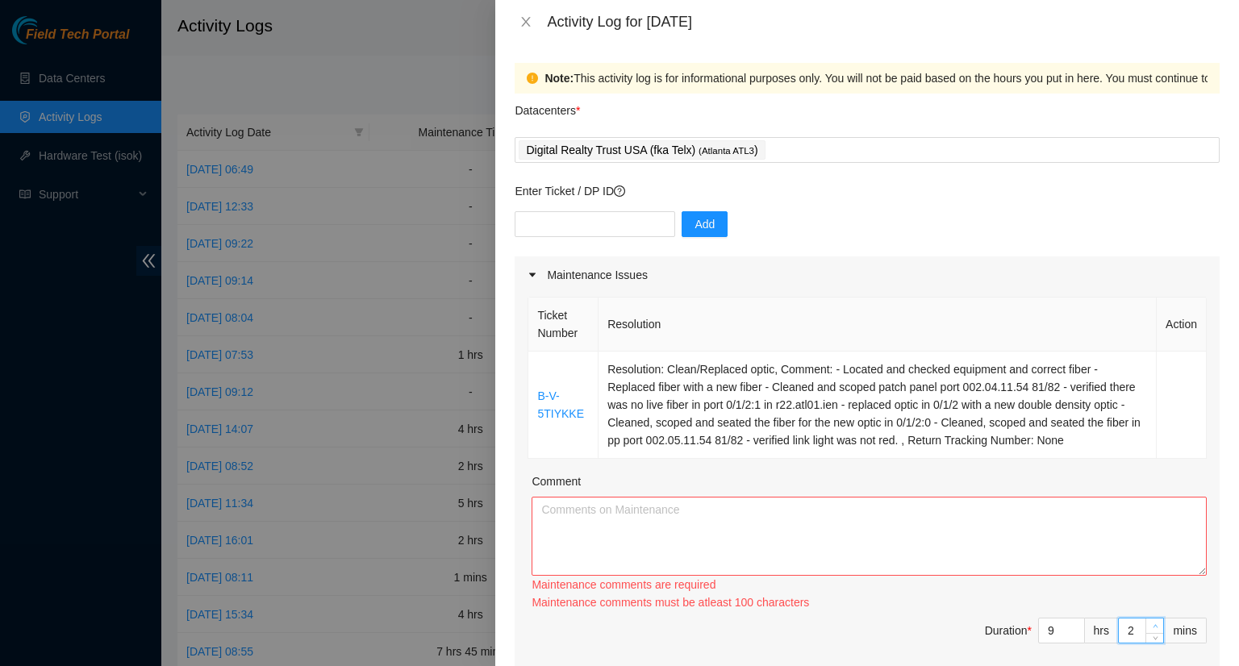
type input "3"
click at [1150, 622] on span "up" at bounding box center [1155, 627] width 10 height 10
type input "4"
click at [1150, 622] on span "up" at bounding box center [1155, 627] width 10 height 10
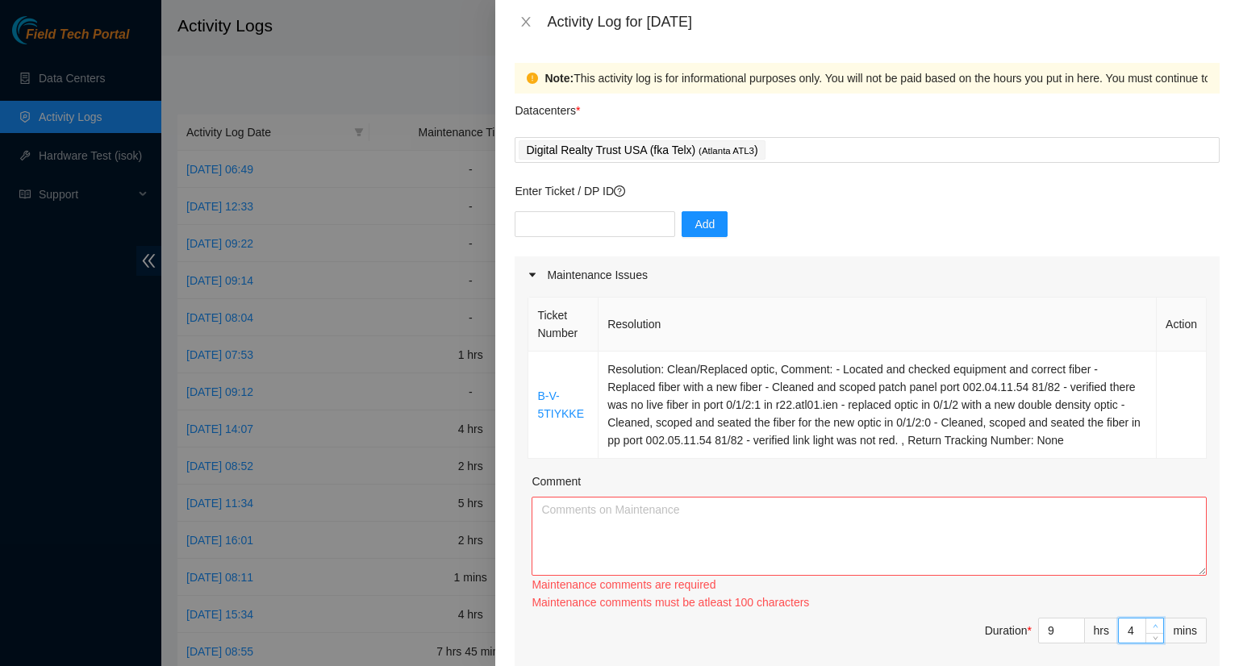
type input "5"
click at [1150, 622] on span "up" at bounding box center [1155, 627] width 10 height 10
type input "6"
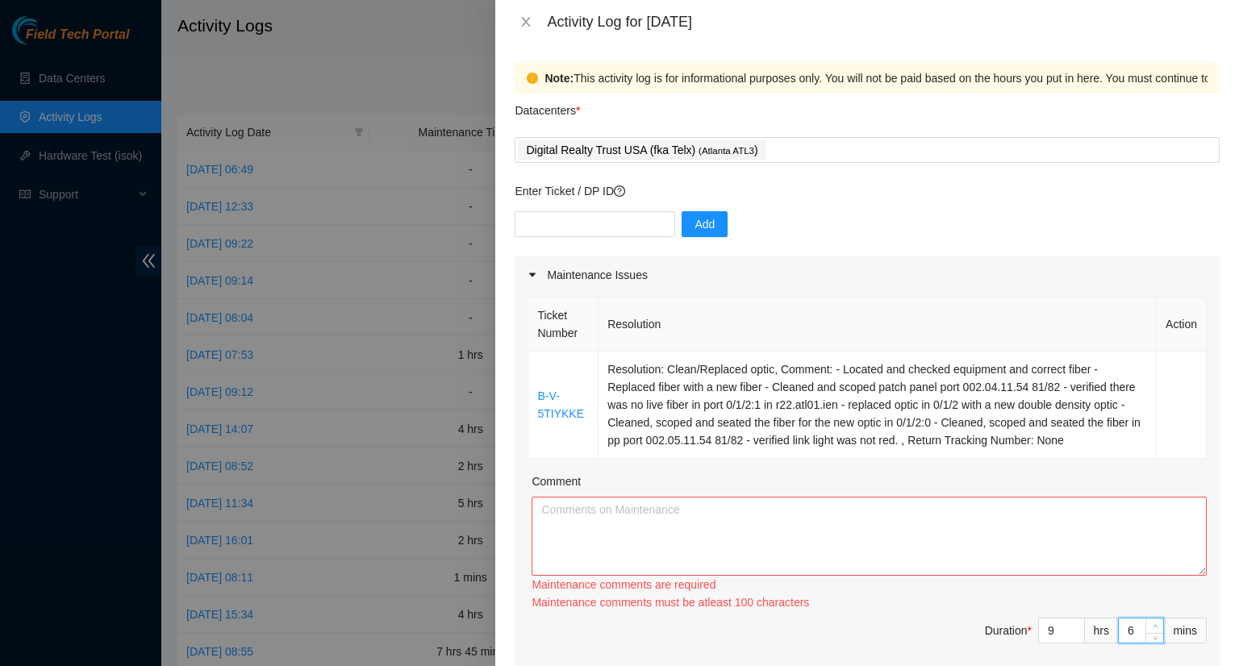
click at [1150, 622] on span "up" at bounding box center [1155, 627] width 10 height 10
type input "7"
click at [1150, 622] on span "up" at bounding box center [1155, 627] width 10 height 10
type input "8"
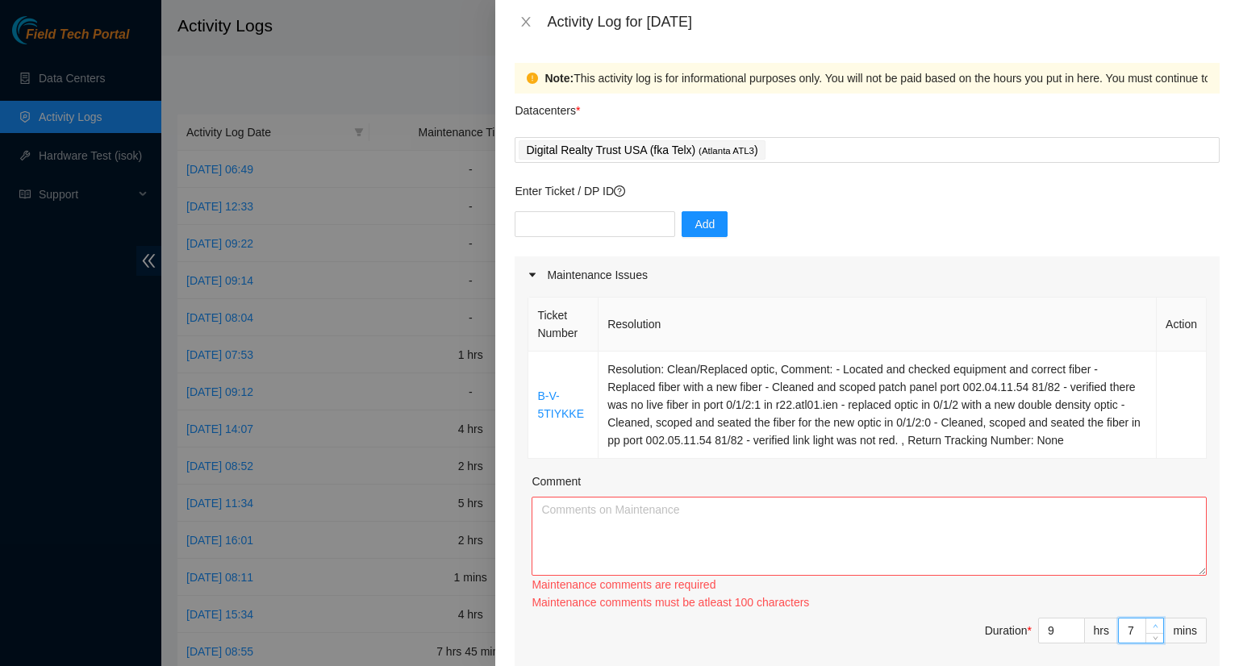
type input "8"
click at [1150, 622] on span "up" at bounding box center [1155, 627] width 10 height 10
type input "9"
click at [1150, 622] on span "up" at bounding box center [1155, 627] width 10 height 10
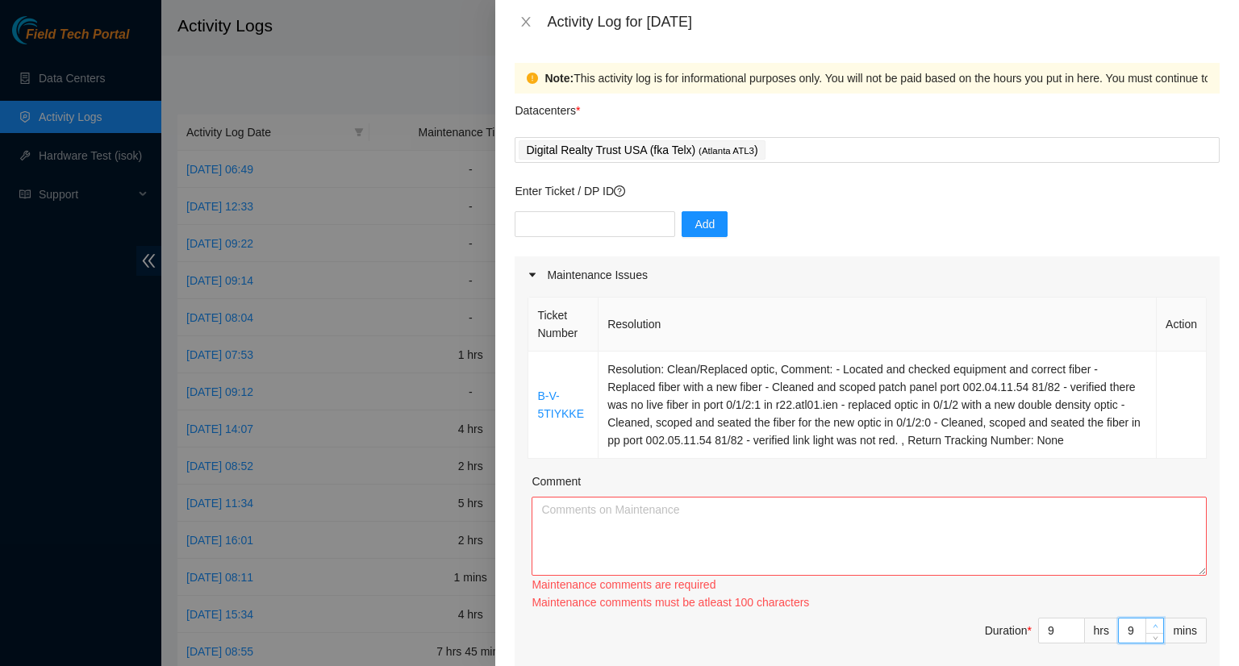
type input "10"
click at [1150, 622] on span "up" at bounding box center [1155, 627] width 10 height 10
type input "11"
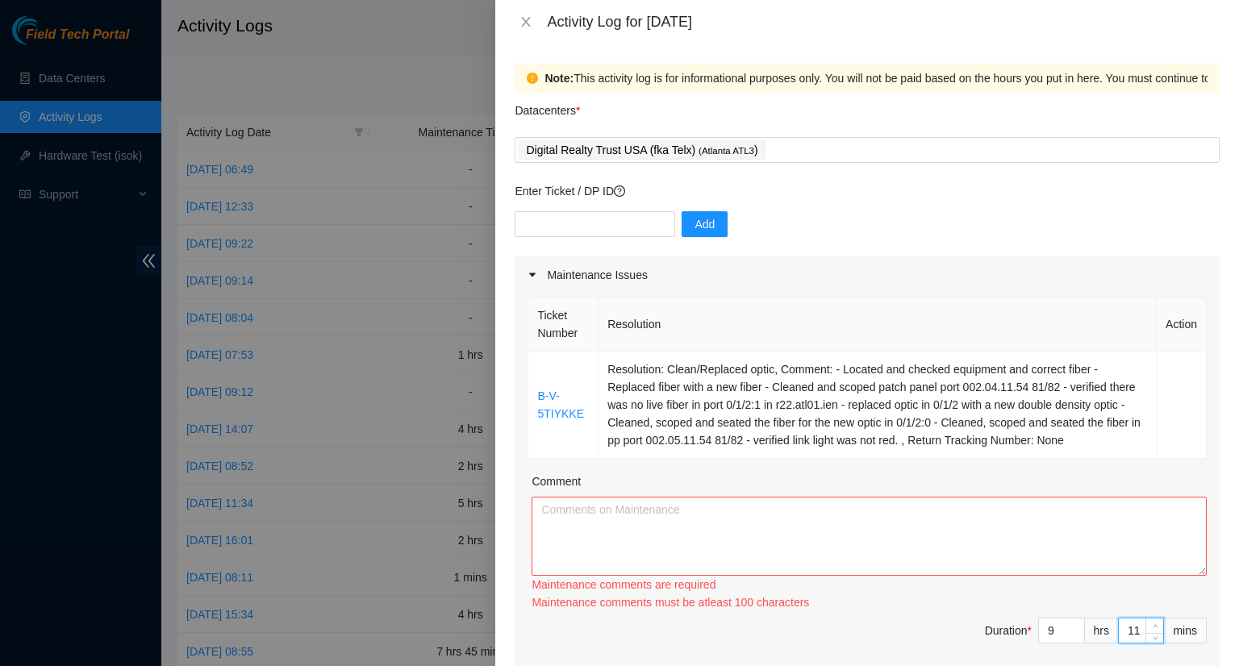
click at [1150, 622] on span "up" at bounding box center [1155, 627] width 10 height 10
type input "12"
click at [1150, 622] on span "up" at bounding box center [1155, 627] width 10 height 10
type input "13"
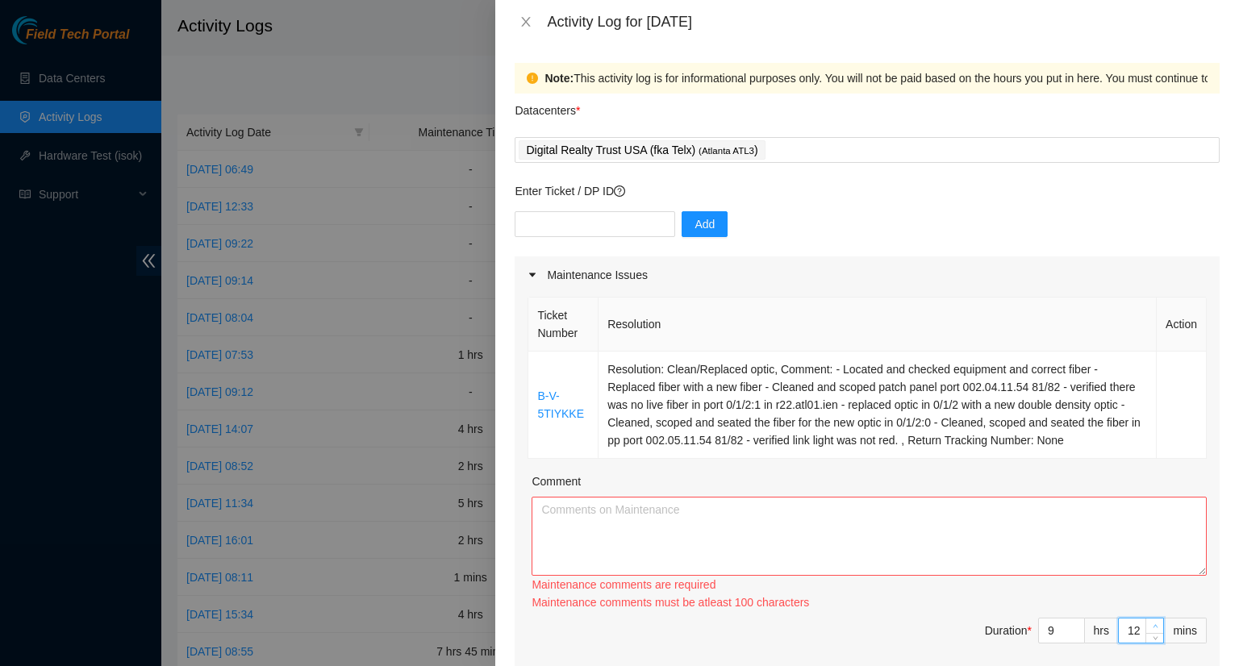
type input "13"
click at [1150, 622] on span "up" at bounding box center [1155, 627] width 10 height 10
type input "14"
click at [1145, 618] on span "Increase Value" at bounding box center [1154, 625] width 18 height 15
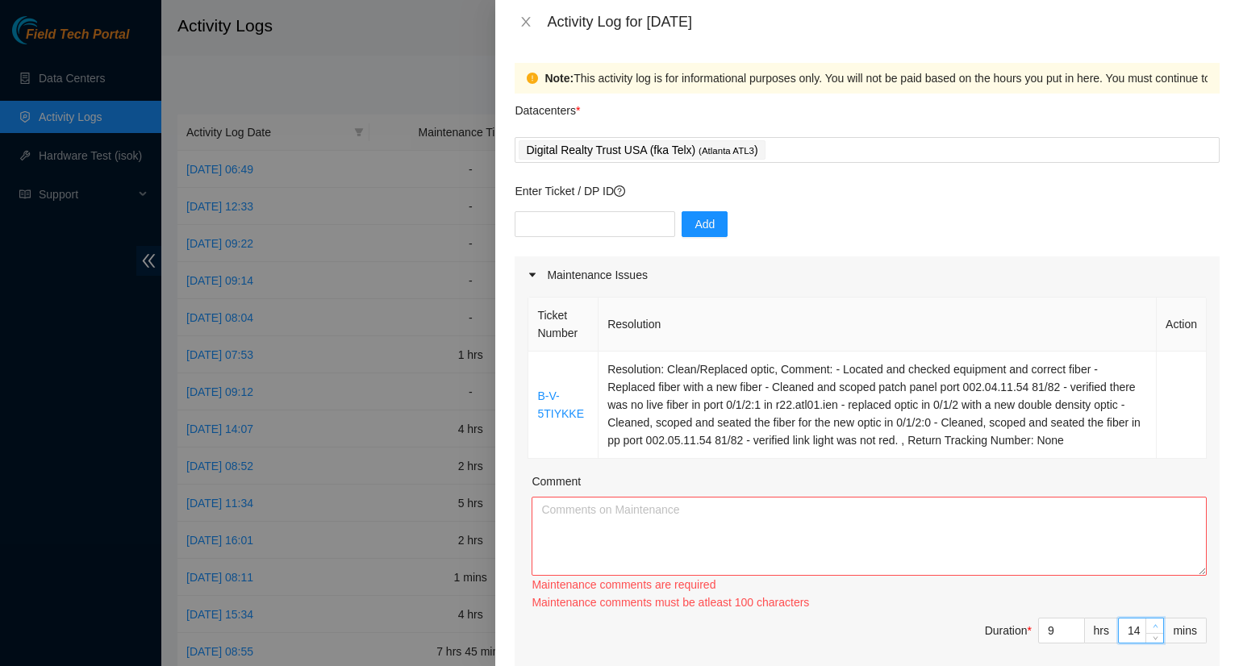
type input "15"
click at [1145, 618] on span "Increase Value" at bounding box center [1154, 625] width 18 height 15
type input "16"
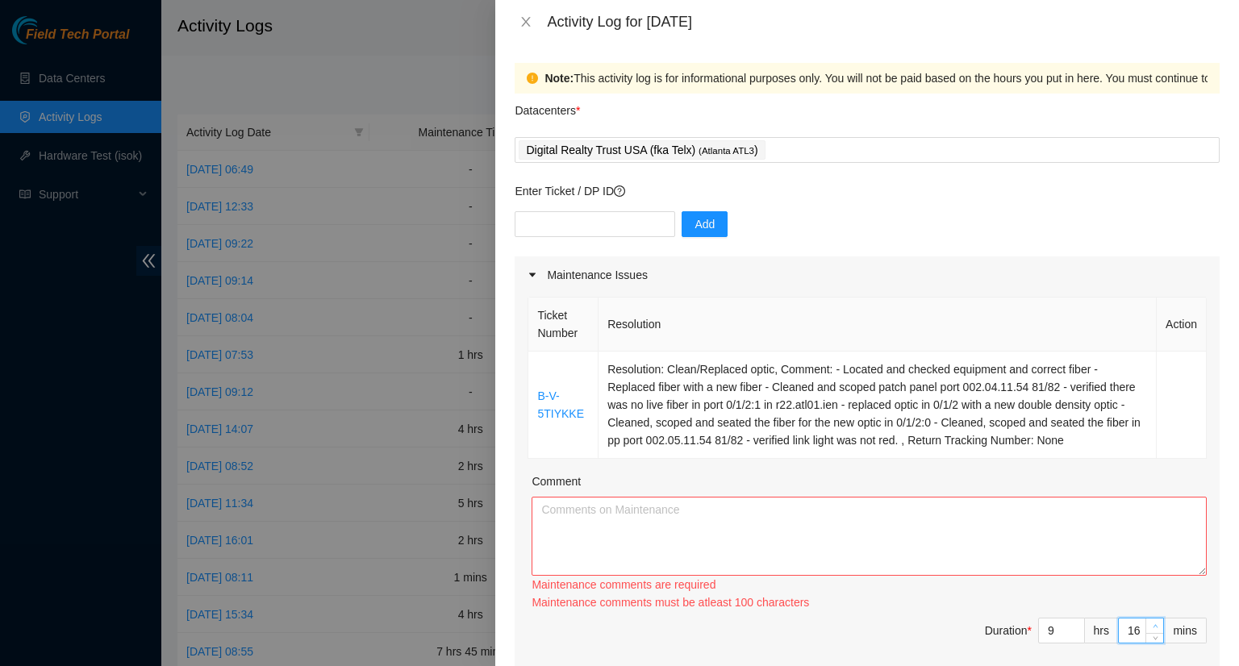
click at [1145, 618] on span "Increase Value" at bounding box center [1154, 625] width 18 height 15
type input "17"
click at [1145, 618] on span "Increase Value" at bounding box center [1154, 625] width 18 height 15
type input "18"
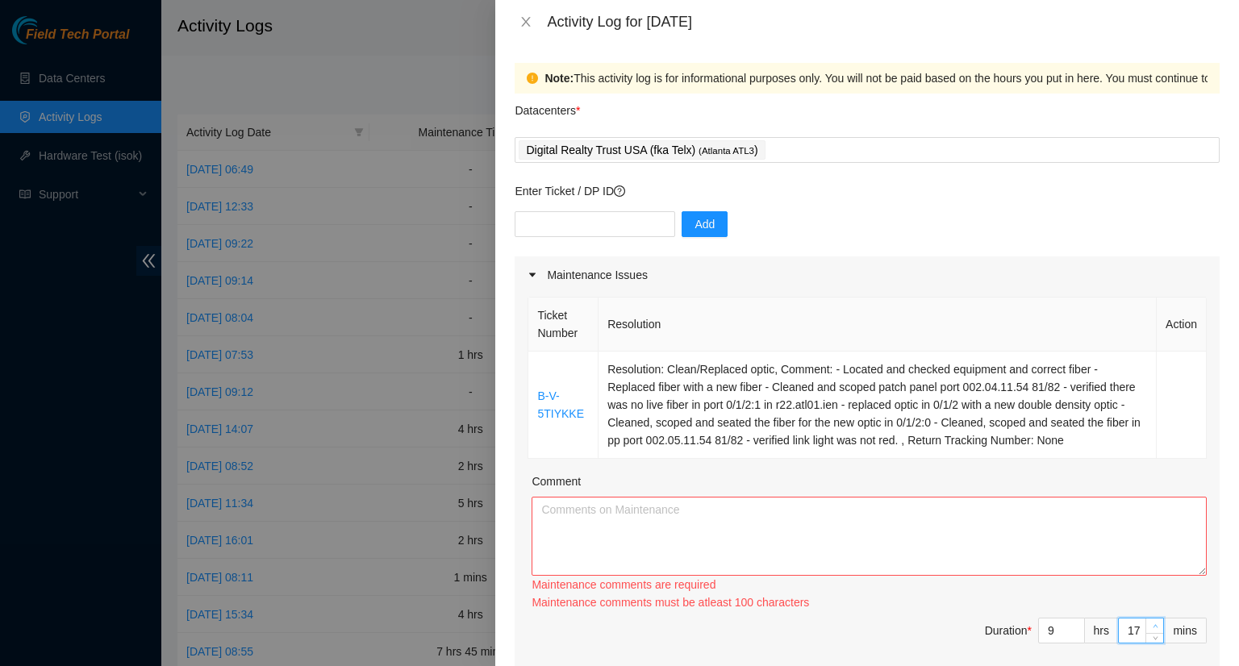
type input "18"
click at [1145, 618] on span "Increase Value" at bounding box center [1154, 625] width 18 height 15
type input "19"
click at [1145, 618] on span "Increase Value" at bounding box center [1154, 625] width 18 height 15
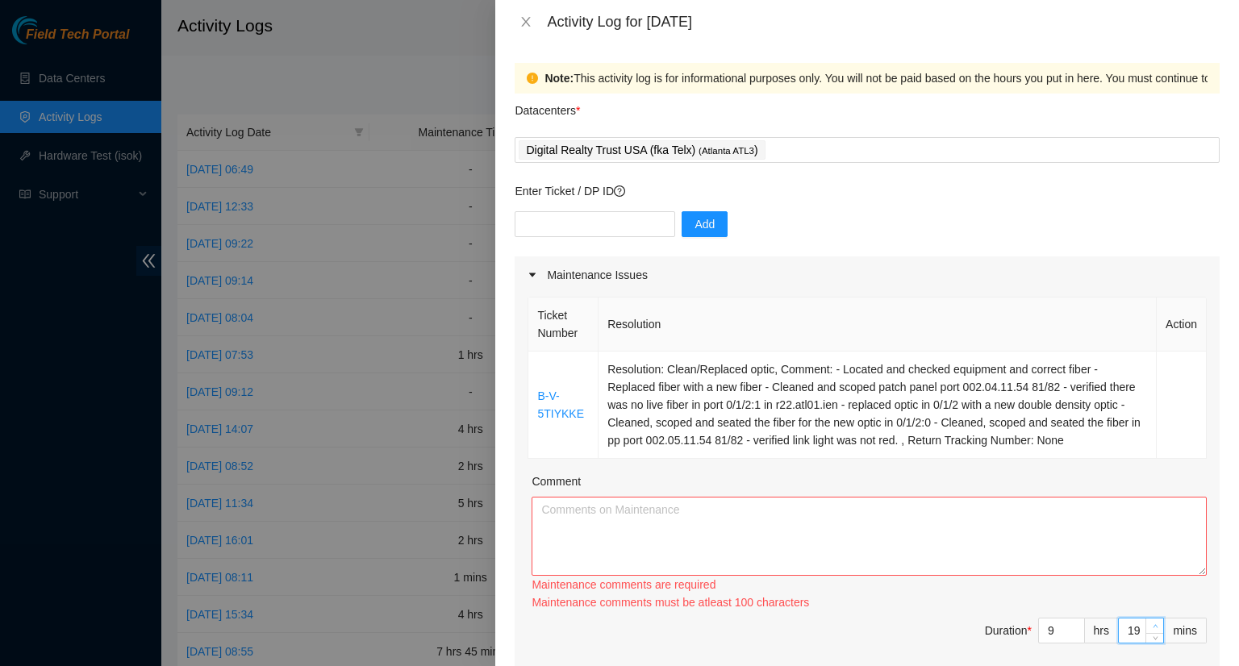
type input "20"
click at [1145, 618] on span "Increase Value" at bounding box center [1154, 625] width 18 height 15
type input "21"
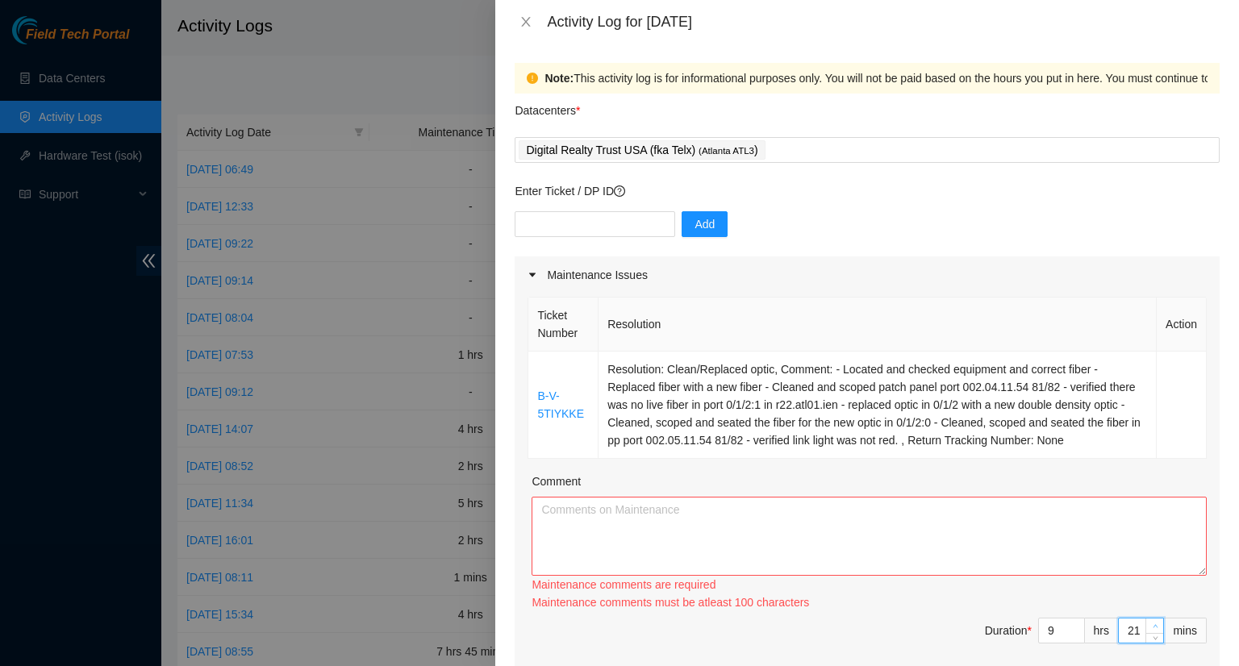
click at [1145, 618] on span "Increase Value" at bounding box center [1154, 625] width 18 height 15
type input "22"
click at [1145, 618] on span "Increase Value" at bounding box center [1154, 625] width 18 height 15
type input "23"
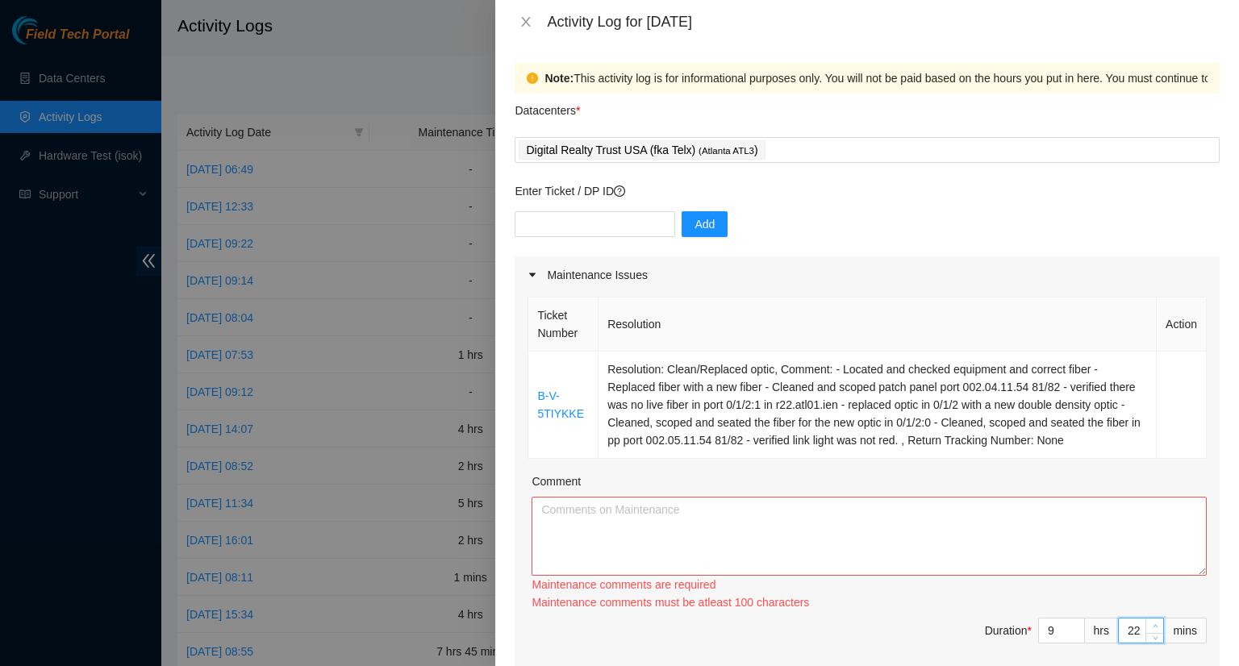
type input "23"
click at [1145, 618] on span "Increase Value" at bounding box center [1154, 625] width 18 height 15
type input "24"
click at [1145, 618] on span "Increase Value" at bounding box center [1154, 625] width 18 height 15
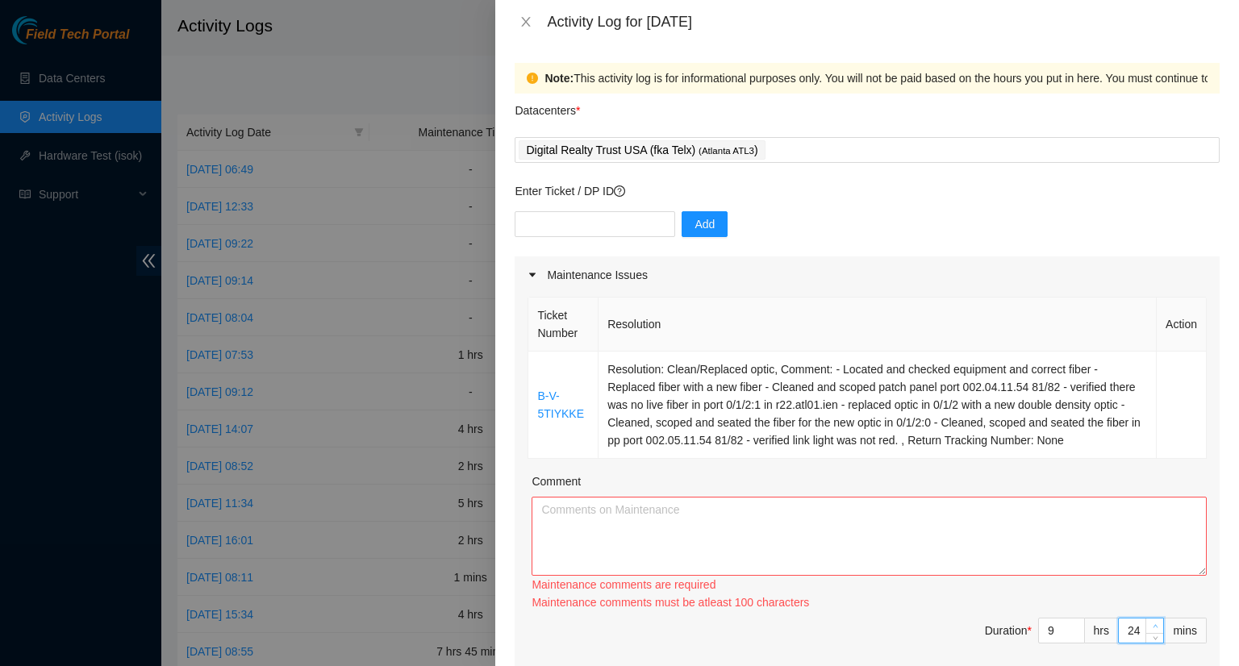
type input "25"
click at [1145, 618] on span "Increase Value" at bounding box center [1154, 625] width 18 height 15
type input "26"
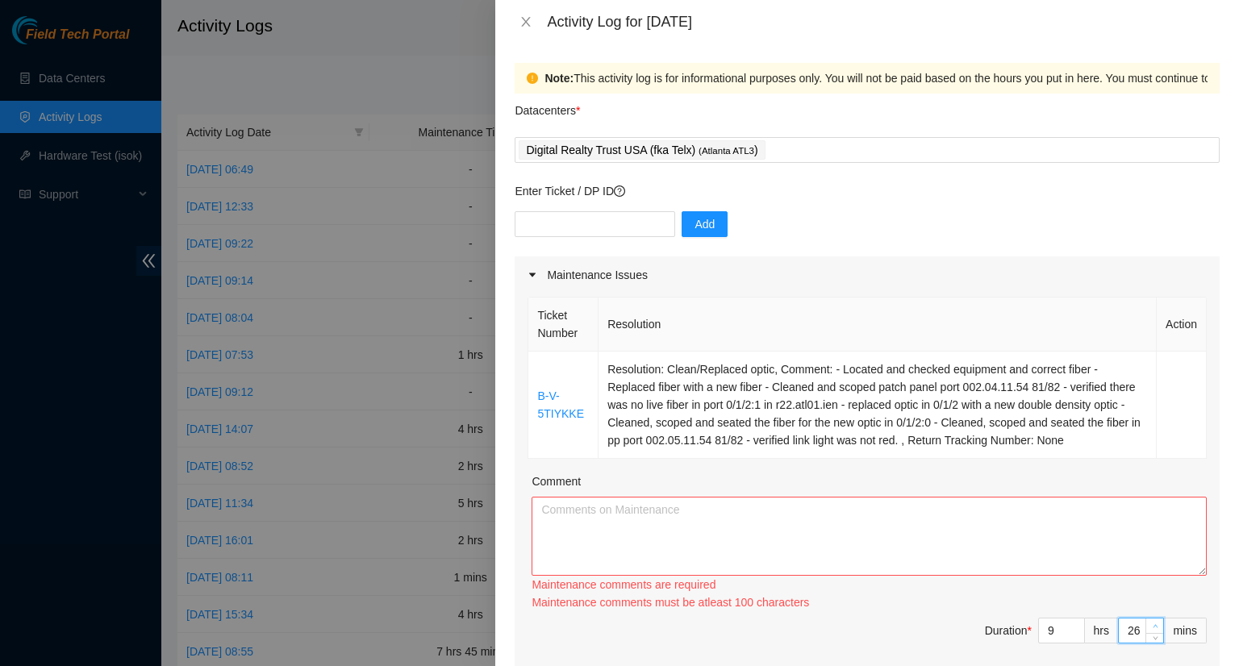
click at [1145, 618] on span "Increase Value" at bounding box center [1154, 625] width 18 height 15
type input "27"
click at [1145, 618] on span "Increase Value" at bounding box center [1154, 625] width 18 height 15
type input "28"
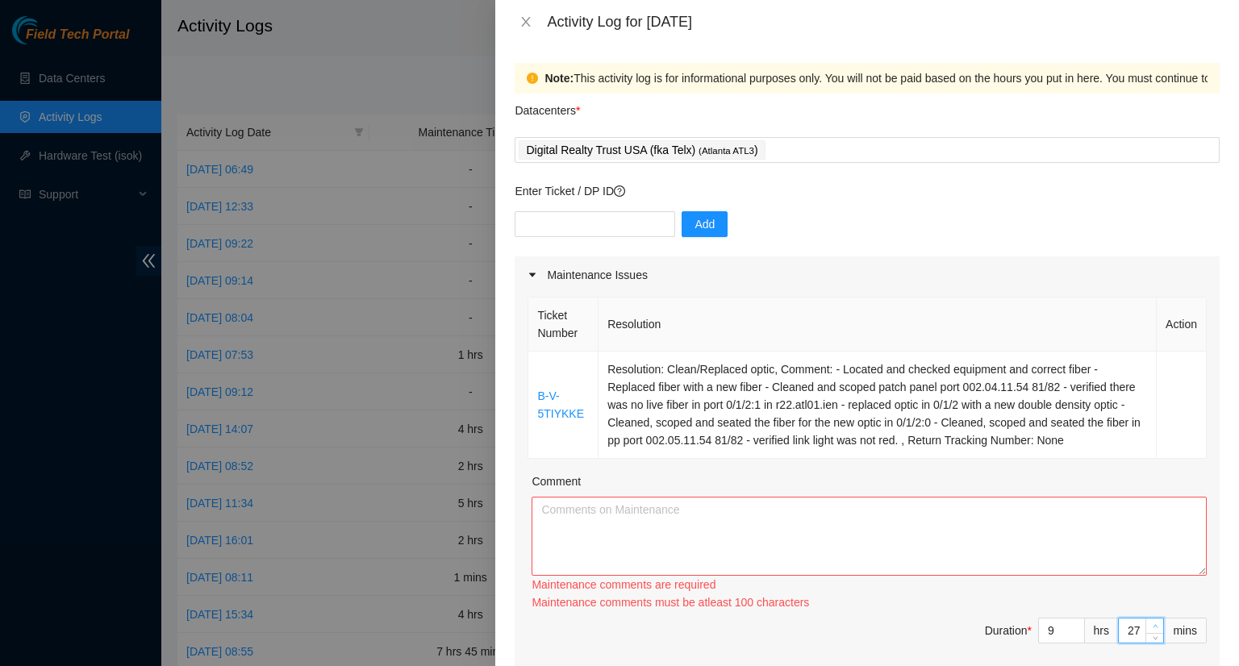
type input "28"
click at [1145, 618] on span "Increase Value" at bounding box center [1154, 625] width 18 height 15
type input "29"
click at [1145, 618] on span "Increase Value" at bounding box center [1154, 625] width 18 height 15
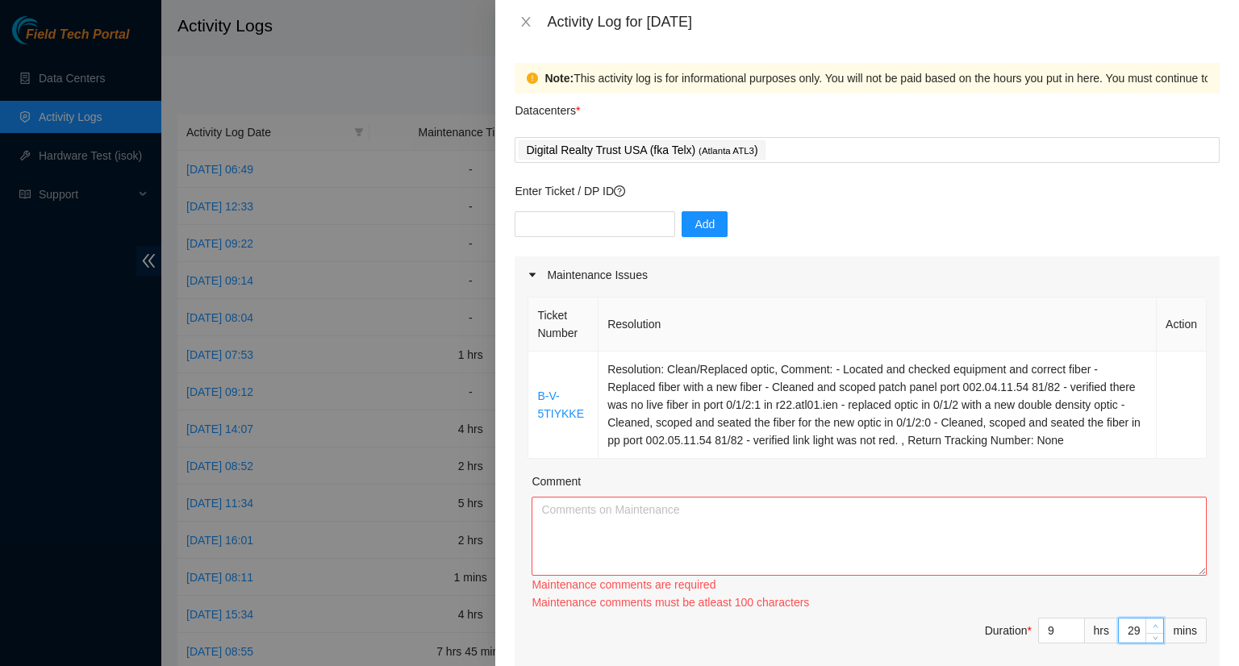
type input "30"
click at [1145, 618] on span "Increase Value" at bounding box center [1154, 625] width 18 height 15
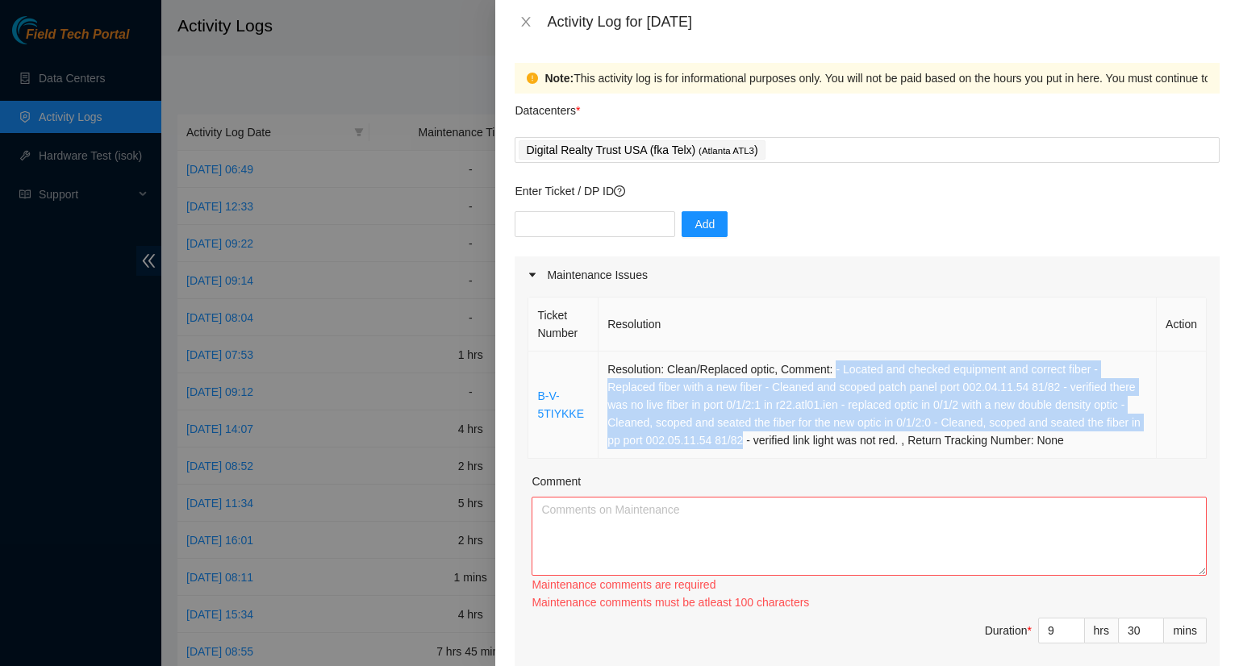
drag, startPoint x: 752, startPoint y: 439, endPoint x: 827, endPoint y: 370, distance: 102.1
click at [827, 370] on td "Resolution: Clean/Replaced optic, Comment: - Located and checked equipment and …" at bounding box center [877, 405] width 558 height 107
copy td "- Located and checked equipment and correct fiber - Replaced fiber with a new f…"
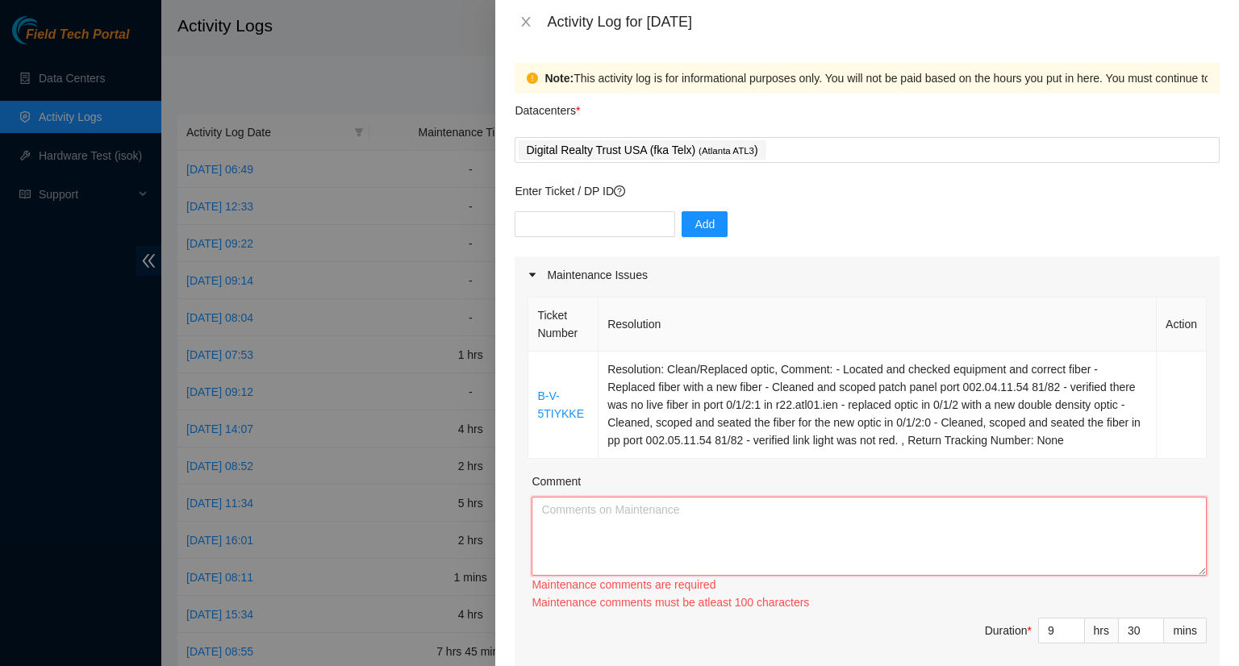
click at [576, 510] on textarea "Comment" at bounding box center [868, 536] width 675 height 79
paste textarea "- Located and checked equipment and correct fiber - Replaced fiber with a new f…"
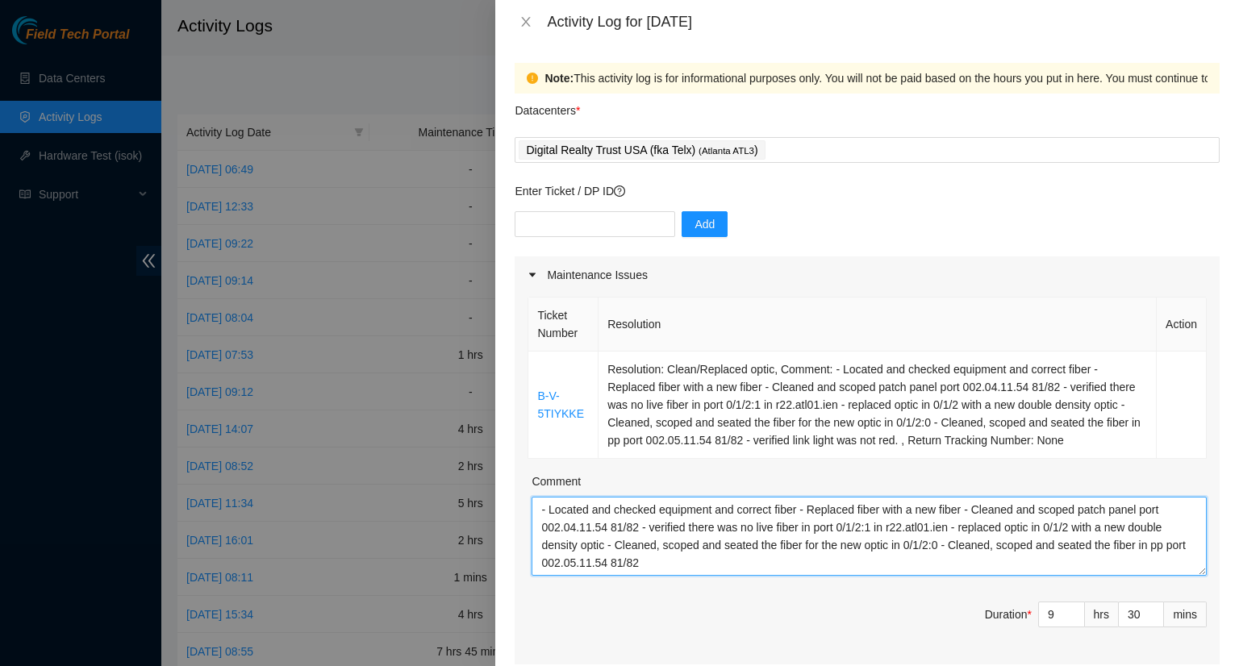
scroll to position [13, 0]
type textarea "- Located and checked equipment and correct fiber - Replaced fiber with a new f…"
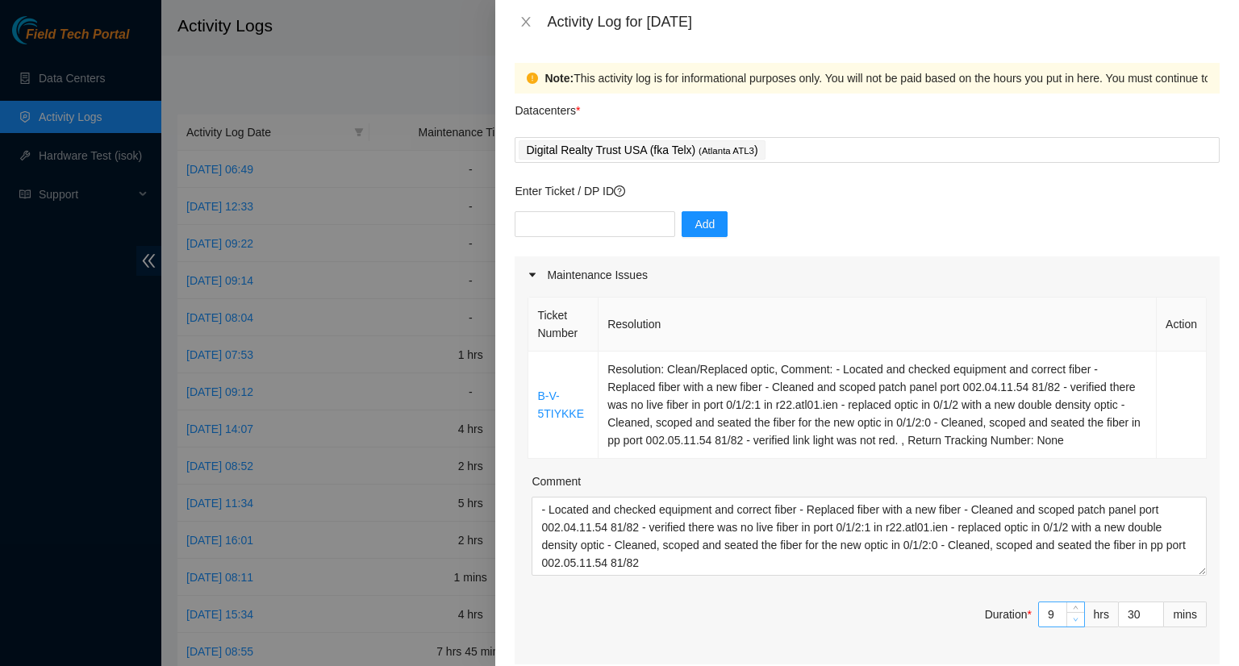
type input "8"
click at [1072, 617] on icon "down" at bounding box center [1075, 620] width 6 height 6
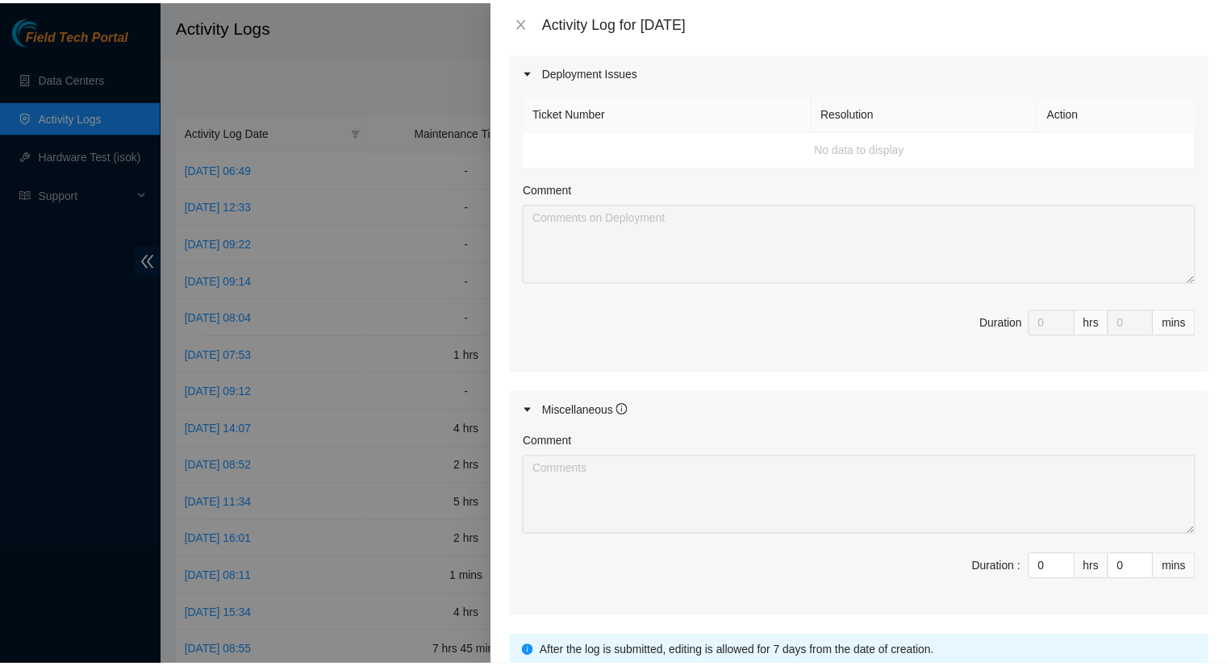
scroll to position [726, 0]
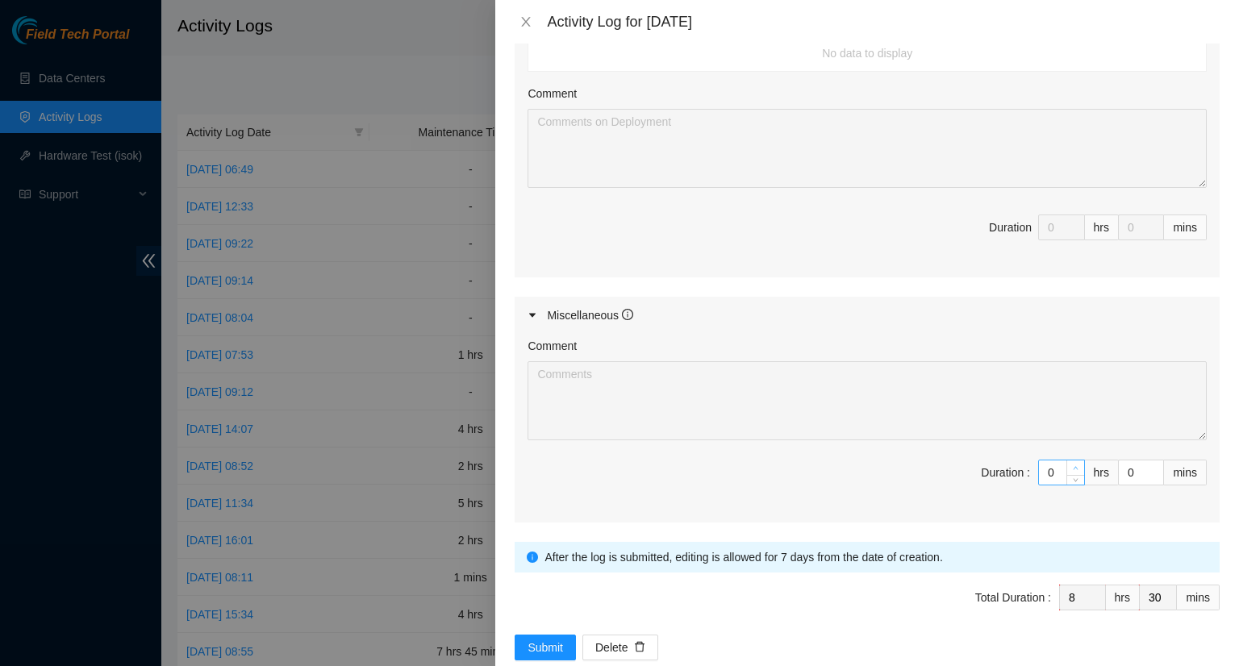
type input "1"
type input "9"
click at [1071, 464] on span "up" at bounding box center [1076, 469] width 10 height 10
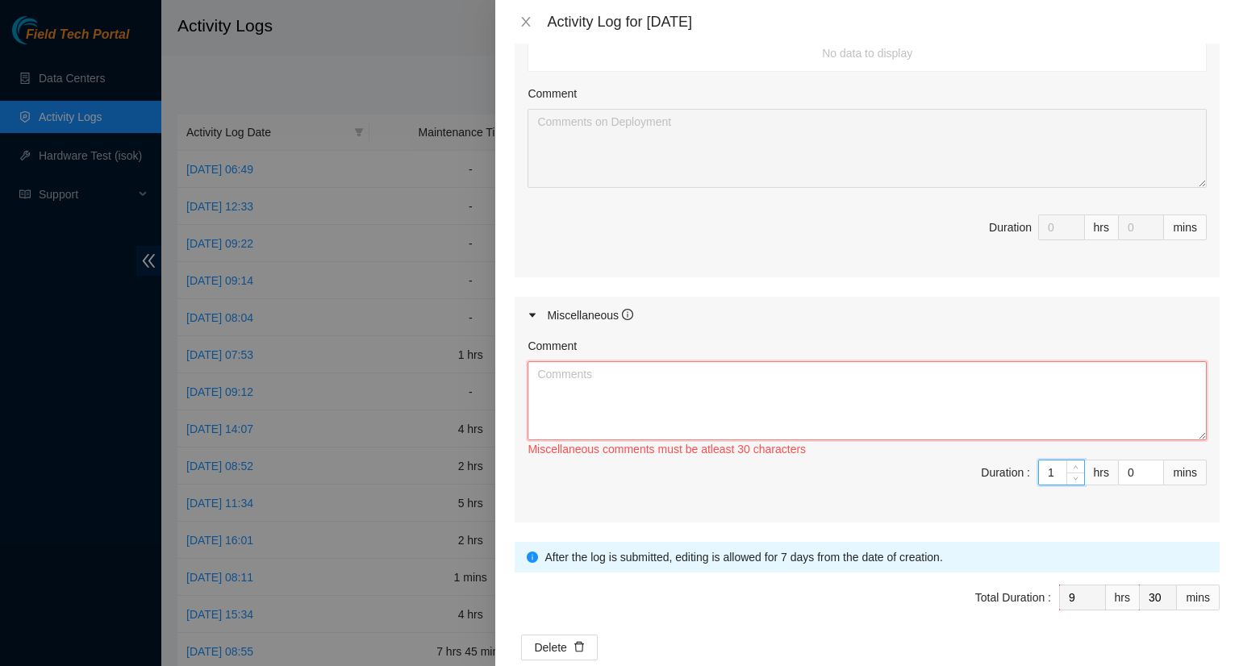
click at [556, 382] on textarea "Comment" at bounding box center [866, 400] width 679 height 79
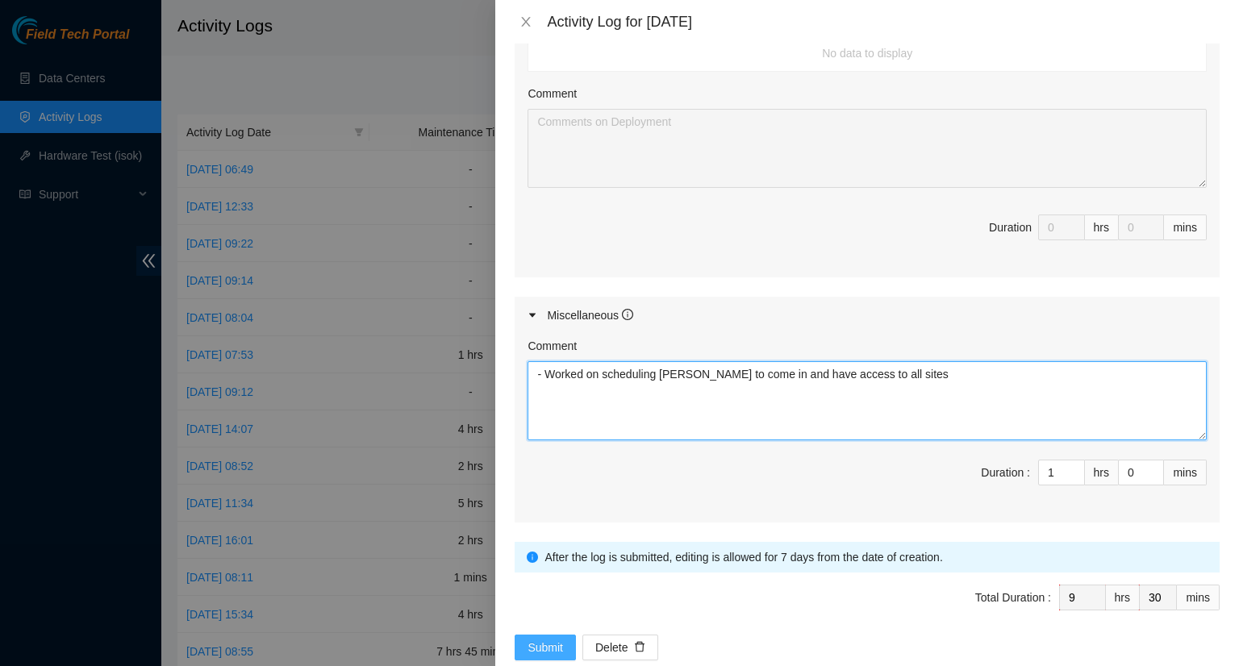
type textarea "- Worked on scheduling [PERSON_NAME] to come in and have access to all sites"
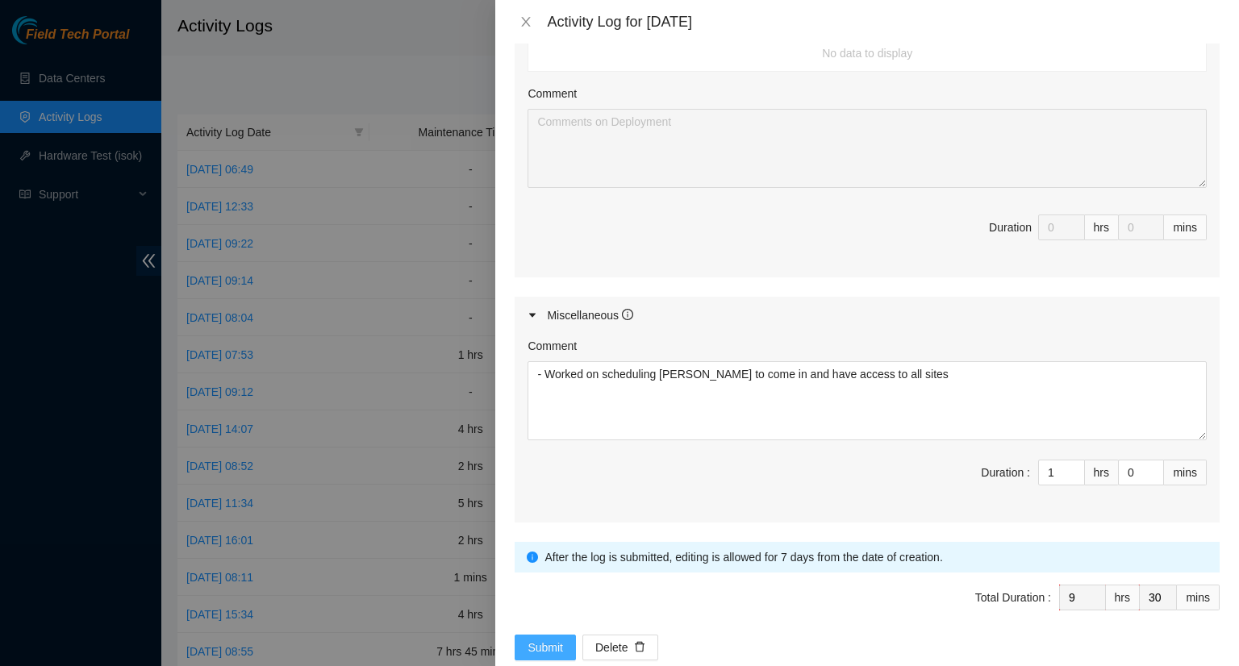
click at [536, 646] on span "Submit" at bounding box center [544, 648] width 35 height 18
